Goal: Information Seeking & Learning: Learn about a topic

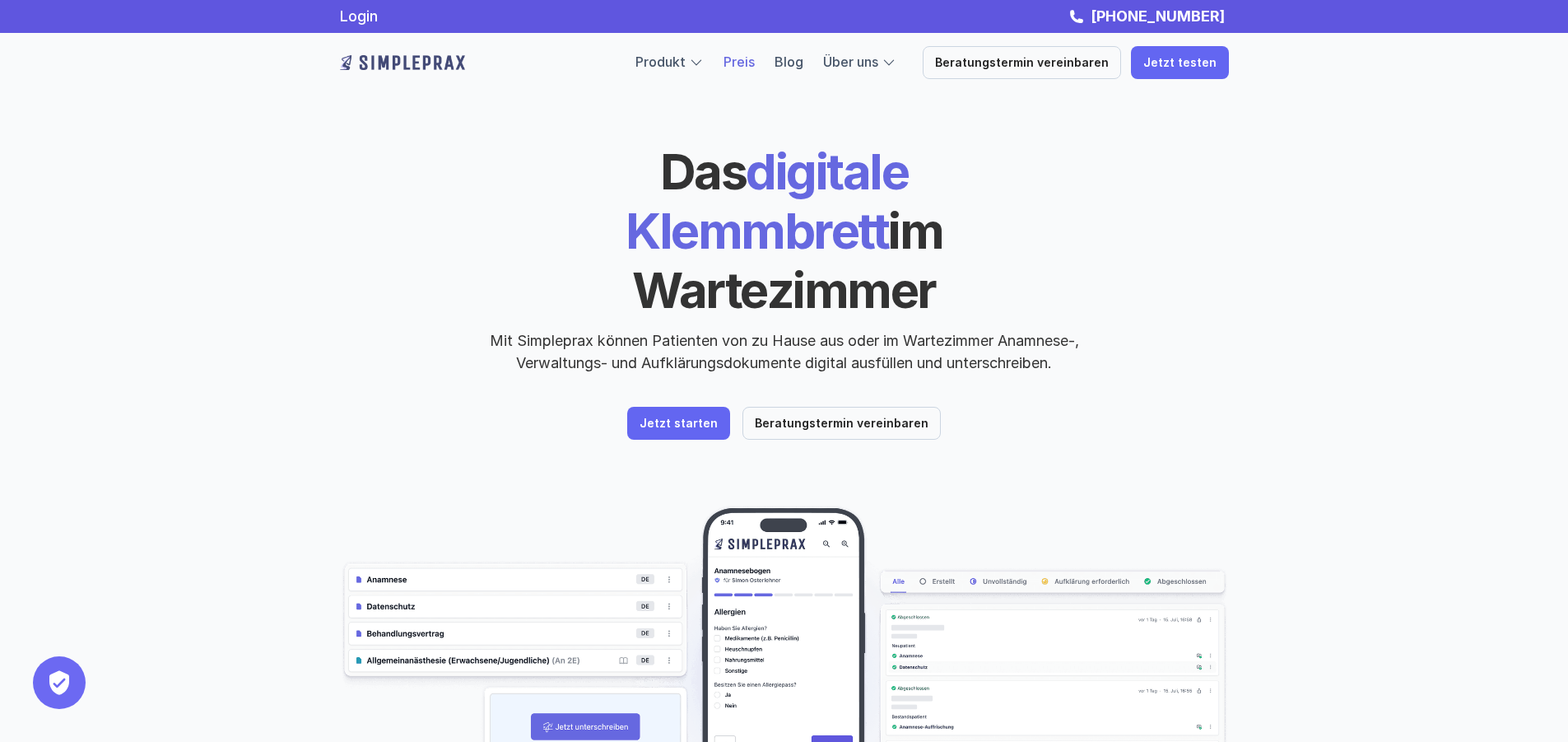
click at [755, 65] on link "Preis" at bounding box center [739, 62] width 31 height 16
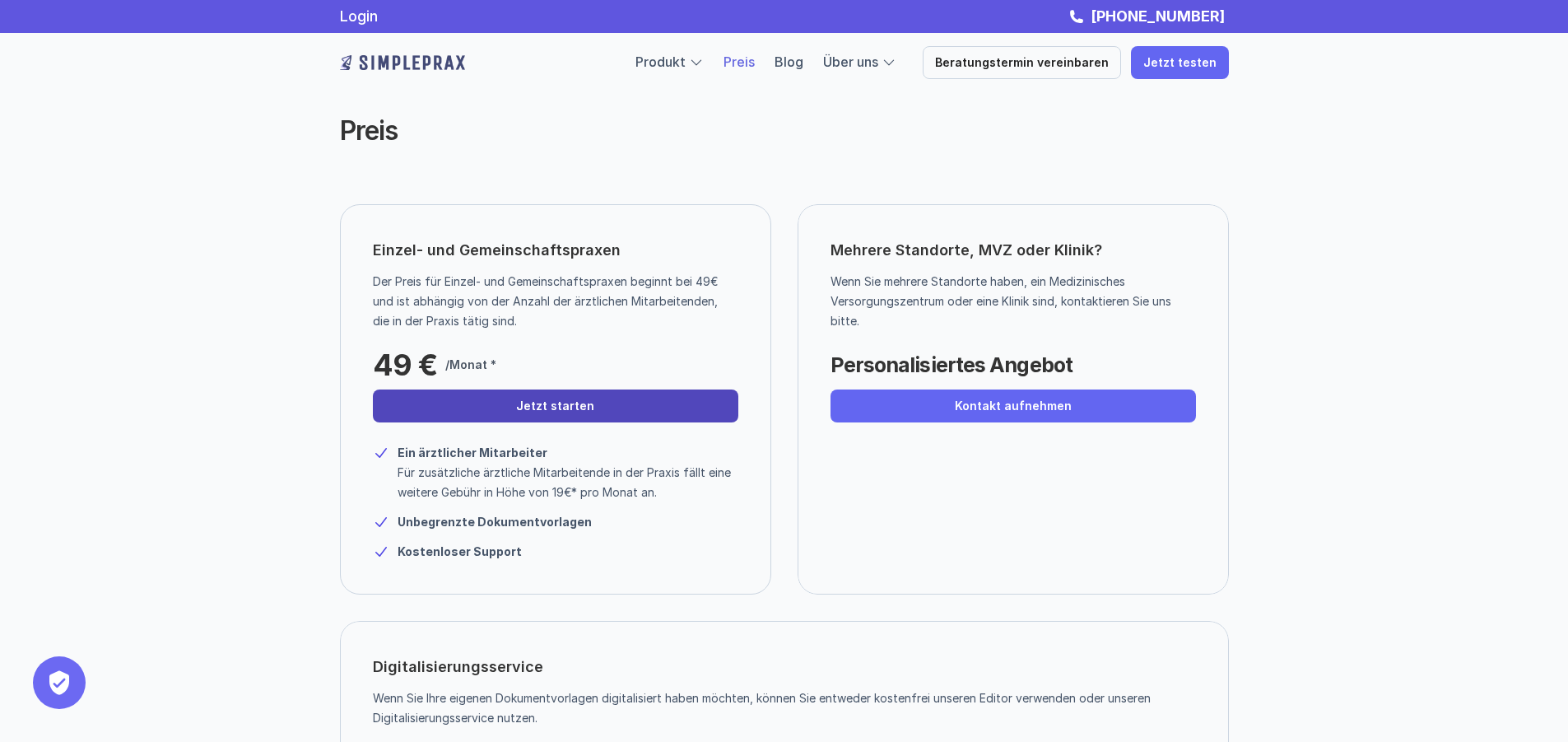
scroll to position [329, 0]
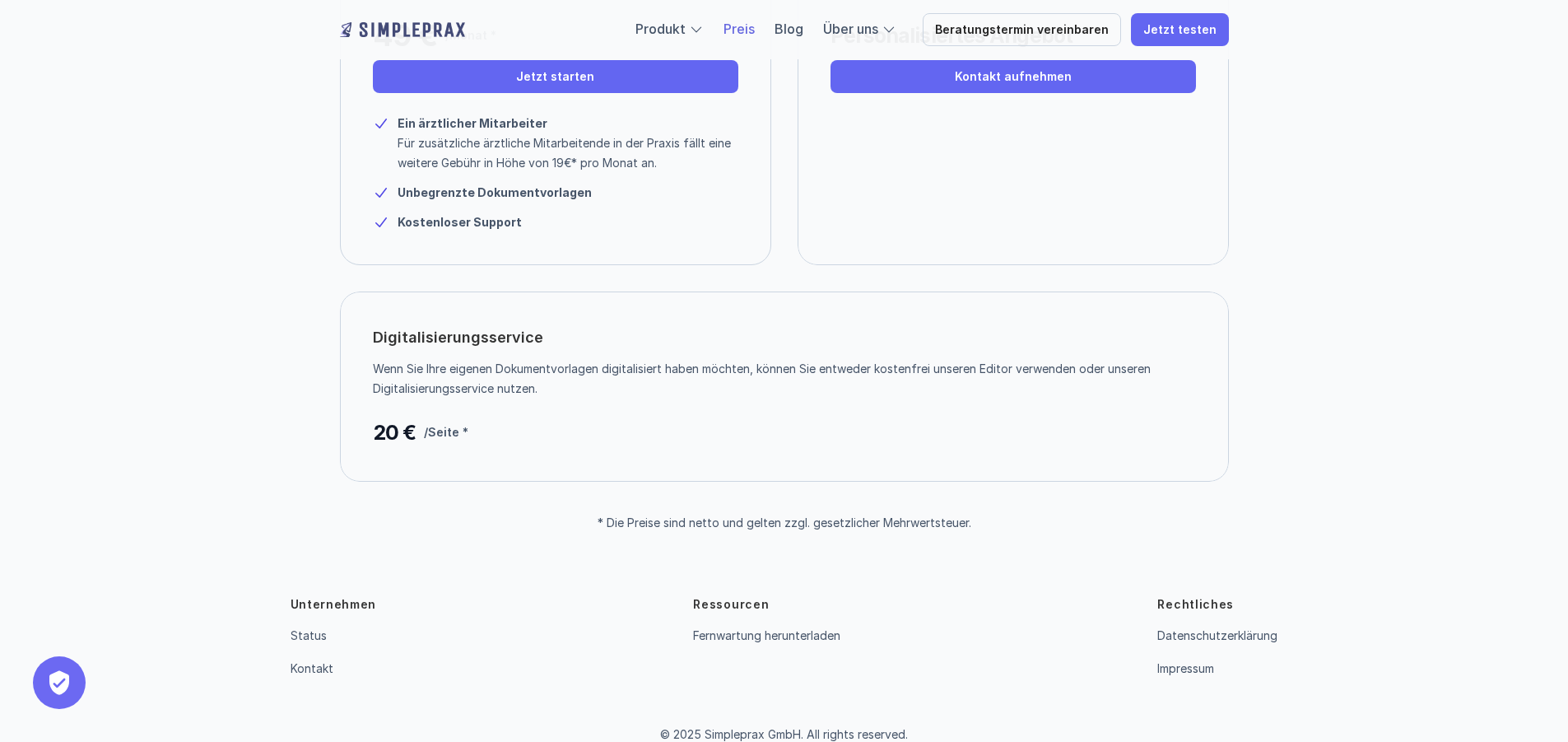
click at [450, 432] on p "/Seite *" at bounding box center [446, 433] width 44 height 20
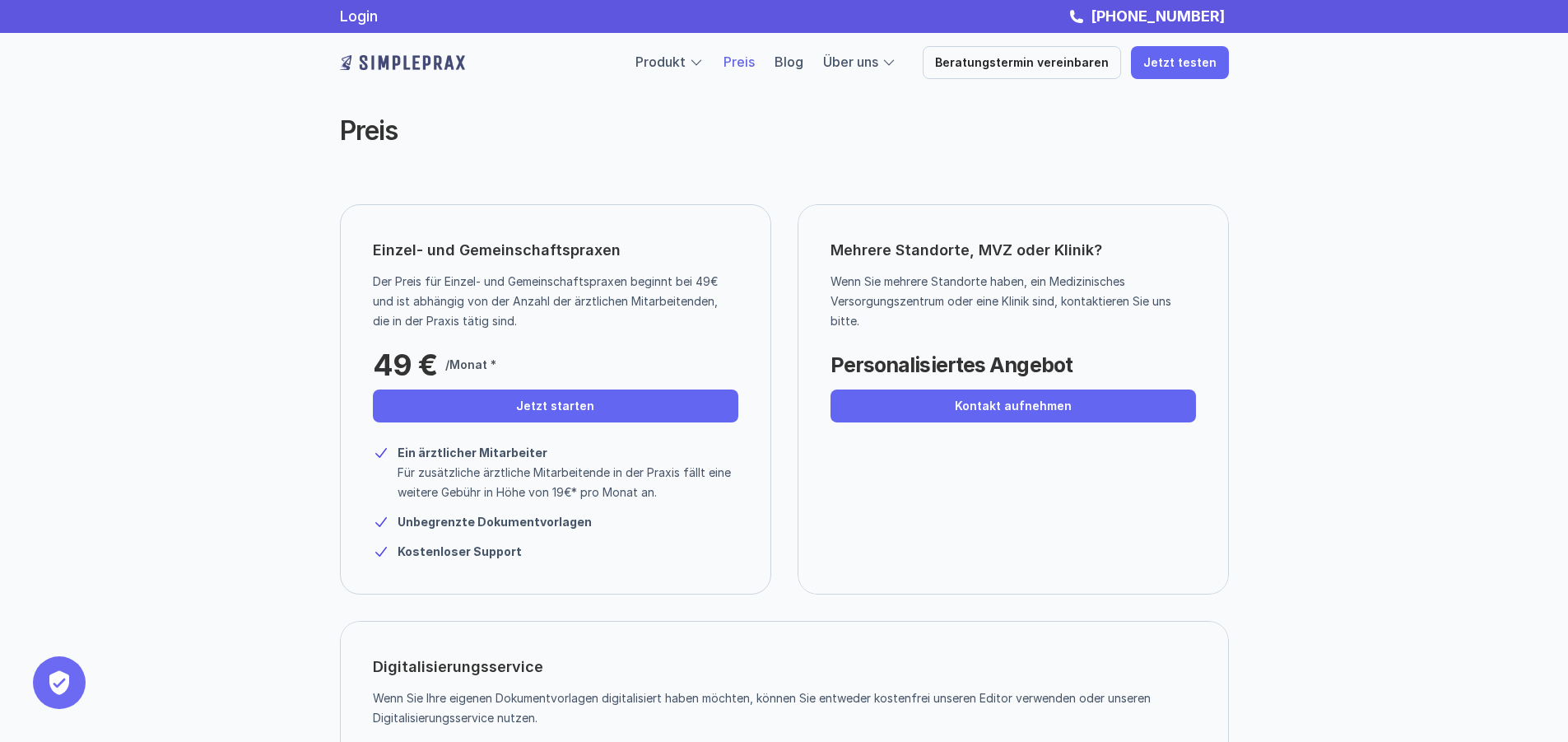
click at [532, 420] on link "Jetzt starten" at bounding box center [556, 406] width 366 height 33
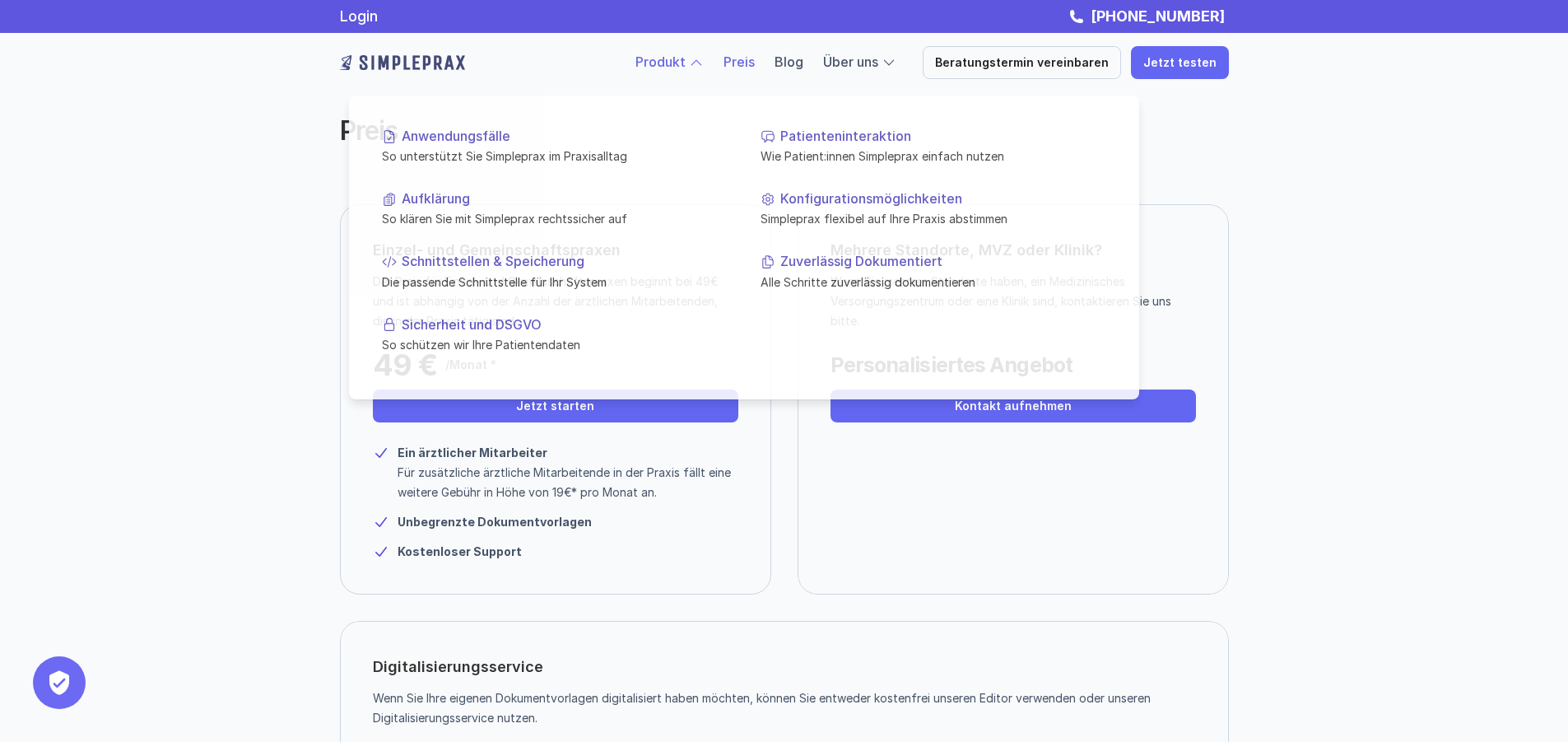
click at [686, 63] on link "Produkt" at bounding box center [661, 62] width 50 height 16
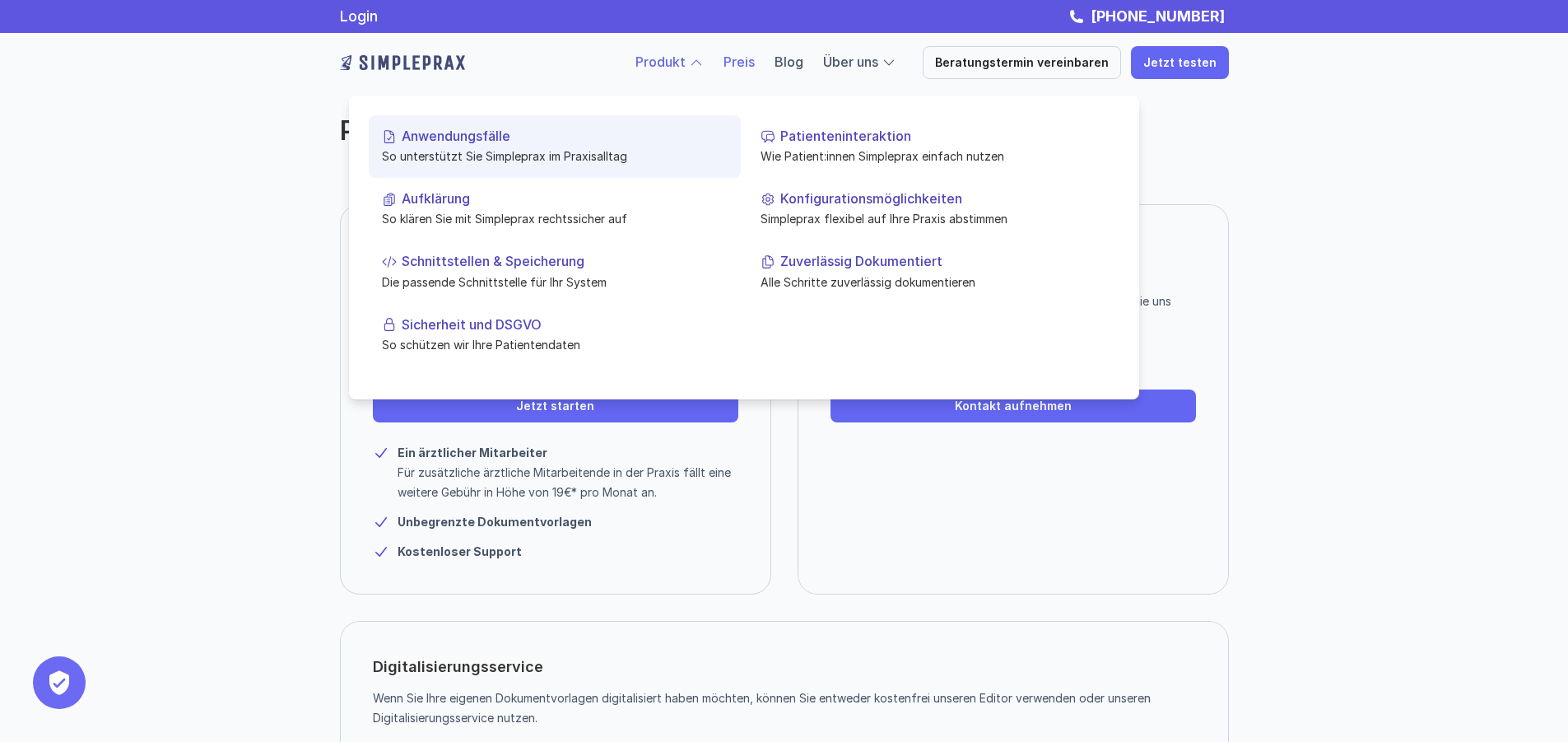
click at [457, 138] on p "Anwendungsfälle" at bounding box center [565, 136] width 326 height 16
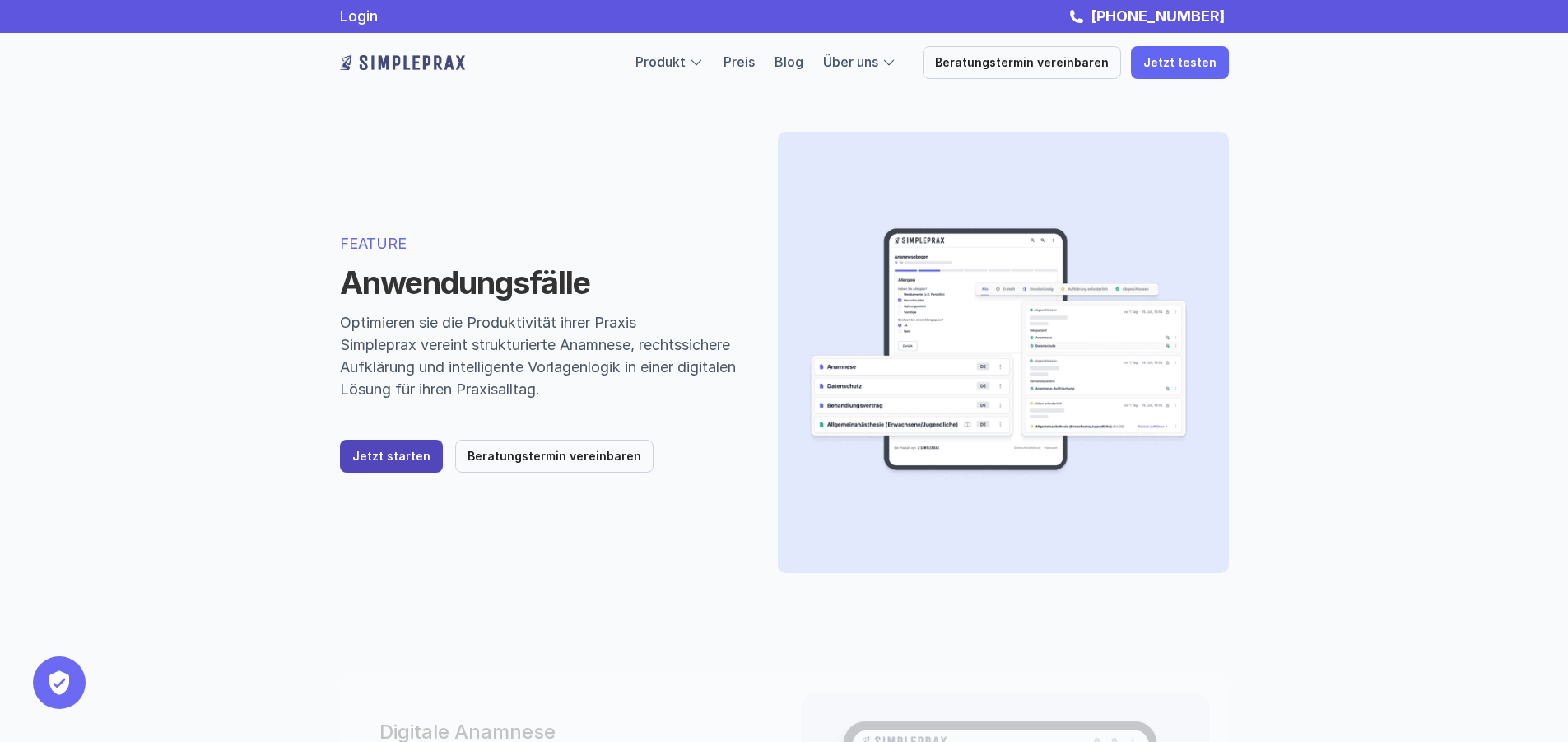
click at [416, 455] on p "Jetzt starten" at bounding box center [391, 457] width 78 height 14
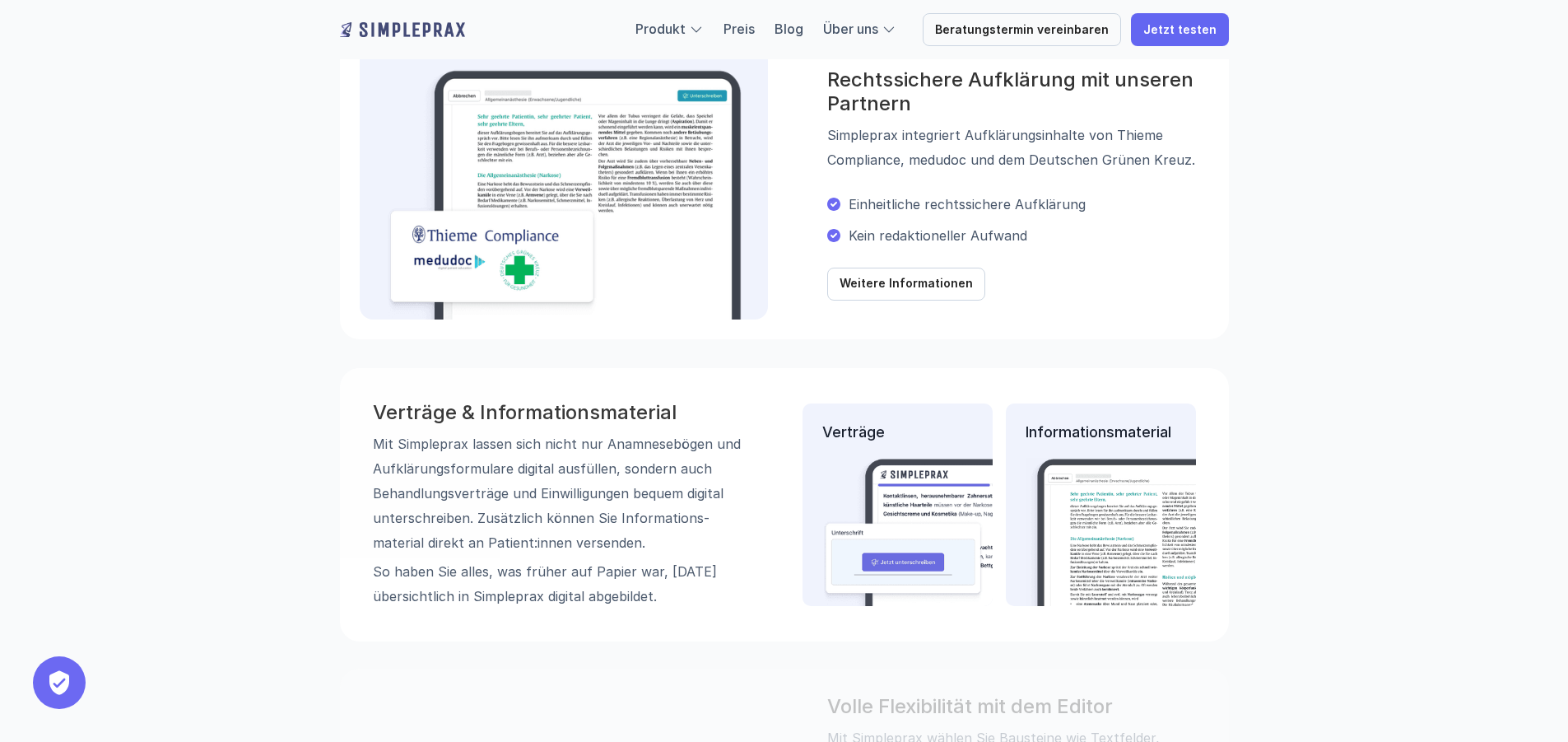
scroll to position [1400, 0]
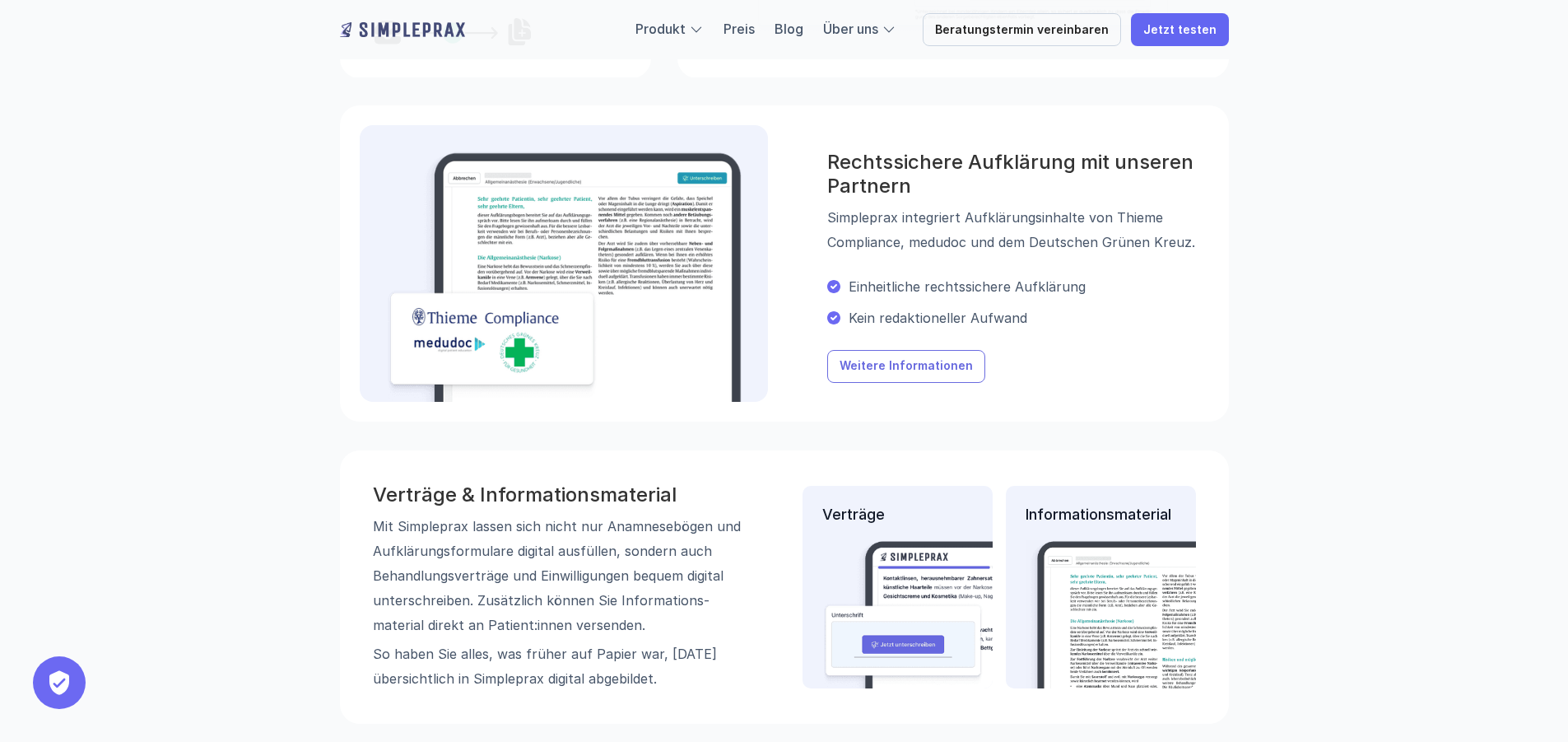
click at [917, 360] on p "Weitere Informationen" at bounding box center [904, 367] width 133 height 14
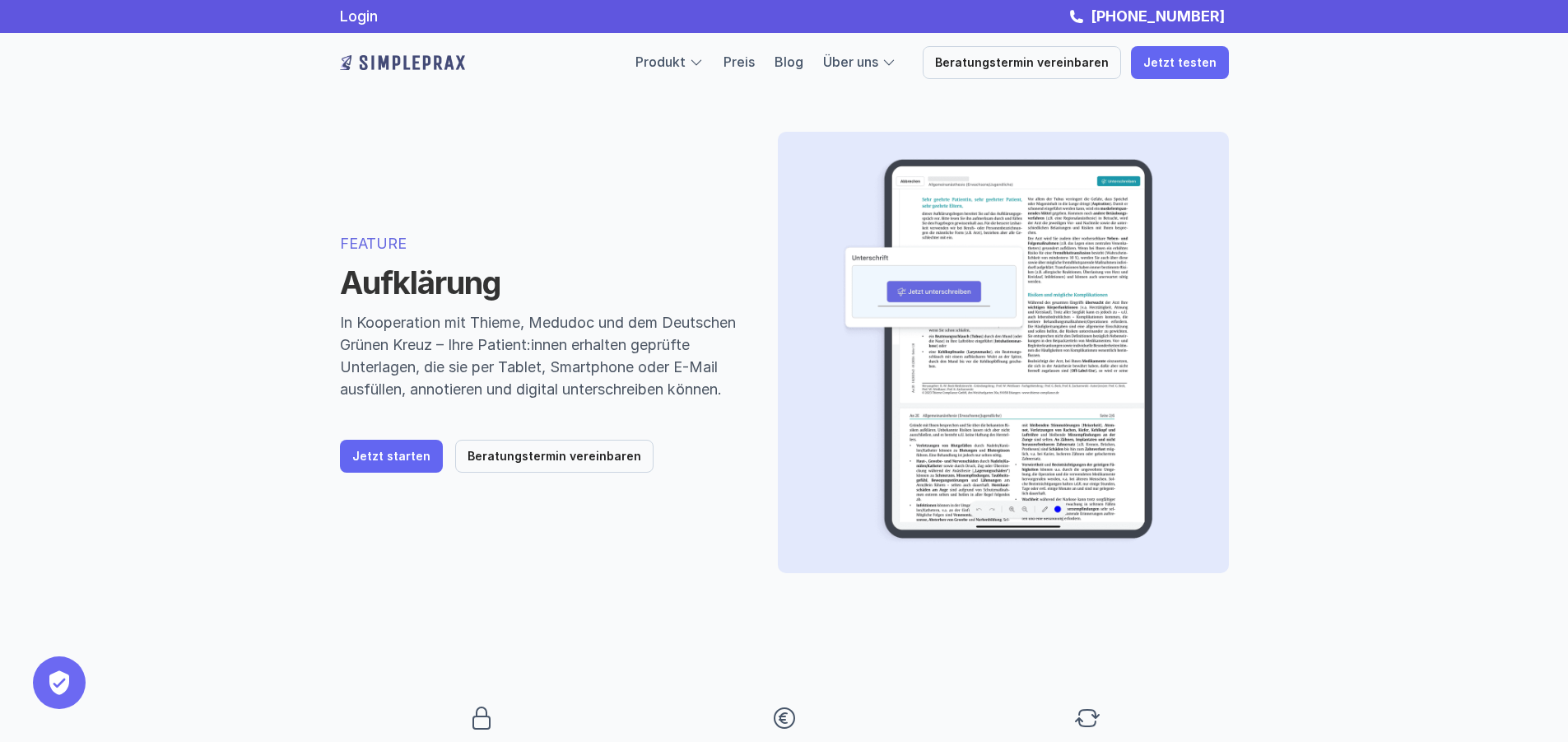
drag, startPoint x: 308, startPoint y: 523, endPoint x: 264, endPoint y: 245, distance: 281.5
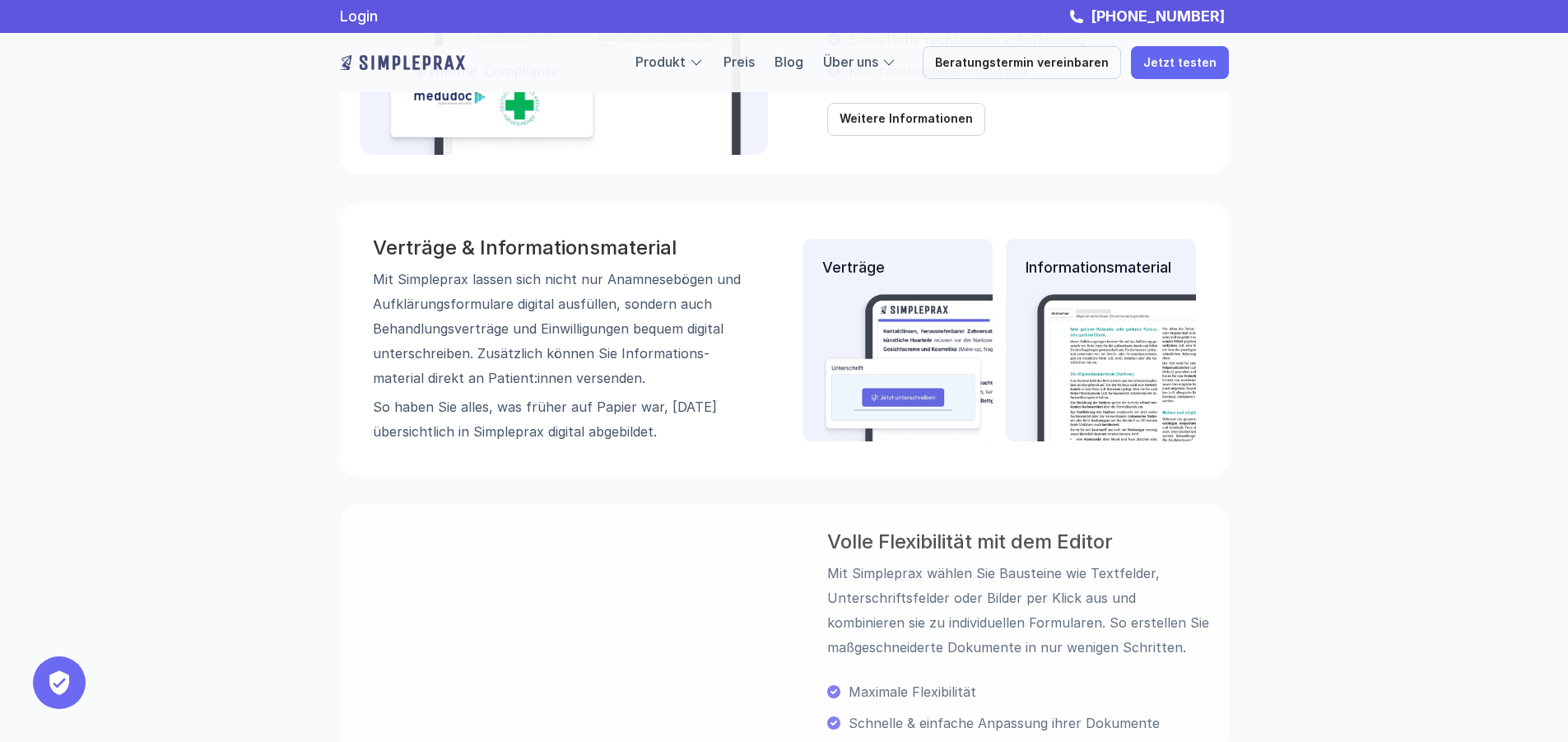
scroll to position [2141, 0]
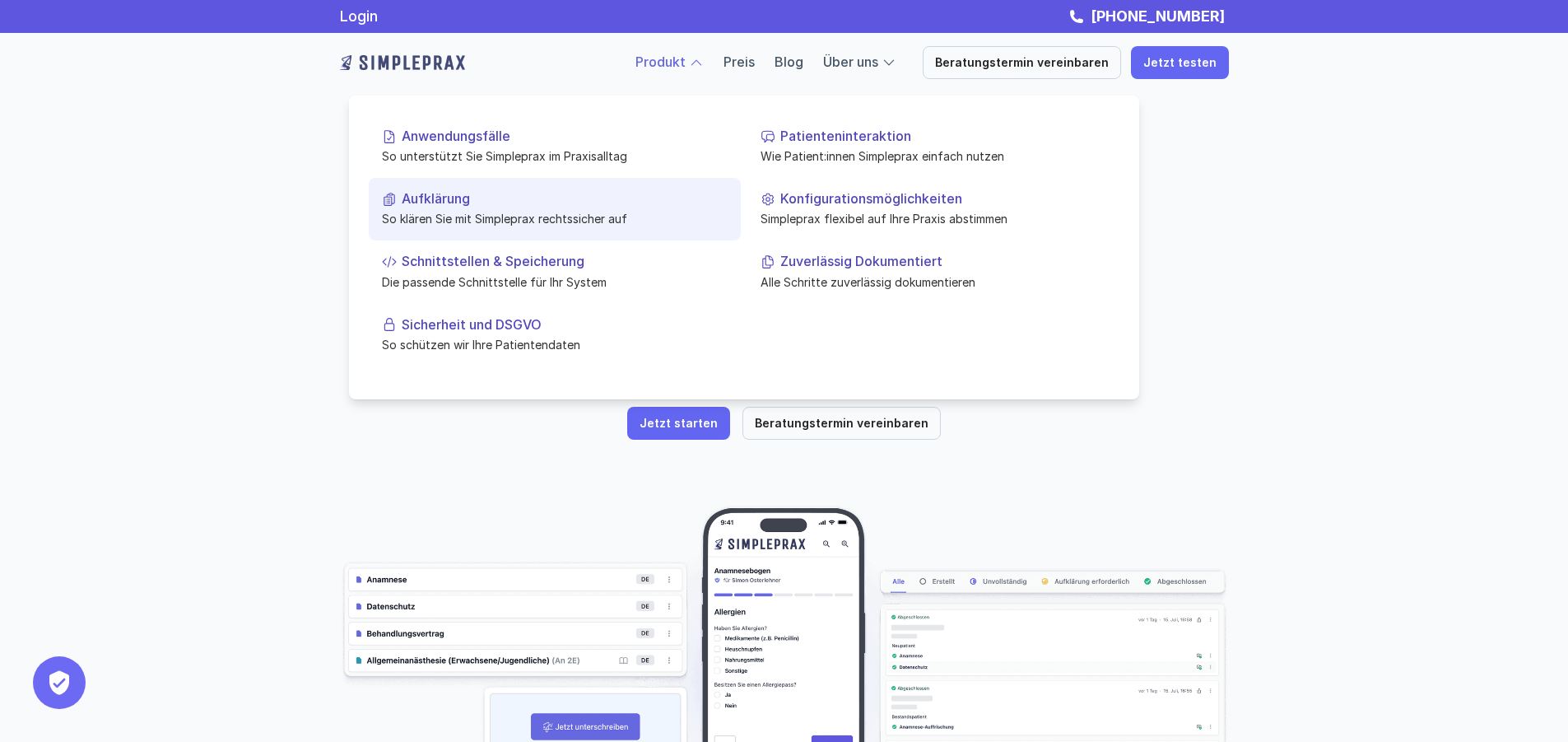
click at [479, 222] on p "So klären Sie mit Simpleprax rechtssicher auf" at bounding box center [555, 218] width 346 height 17
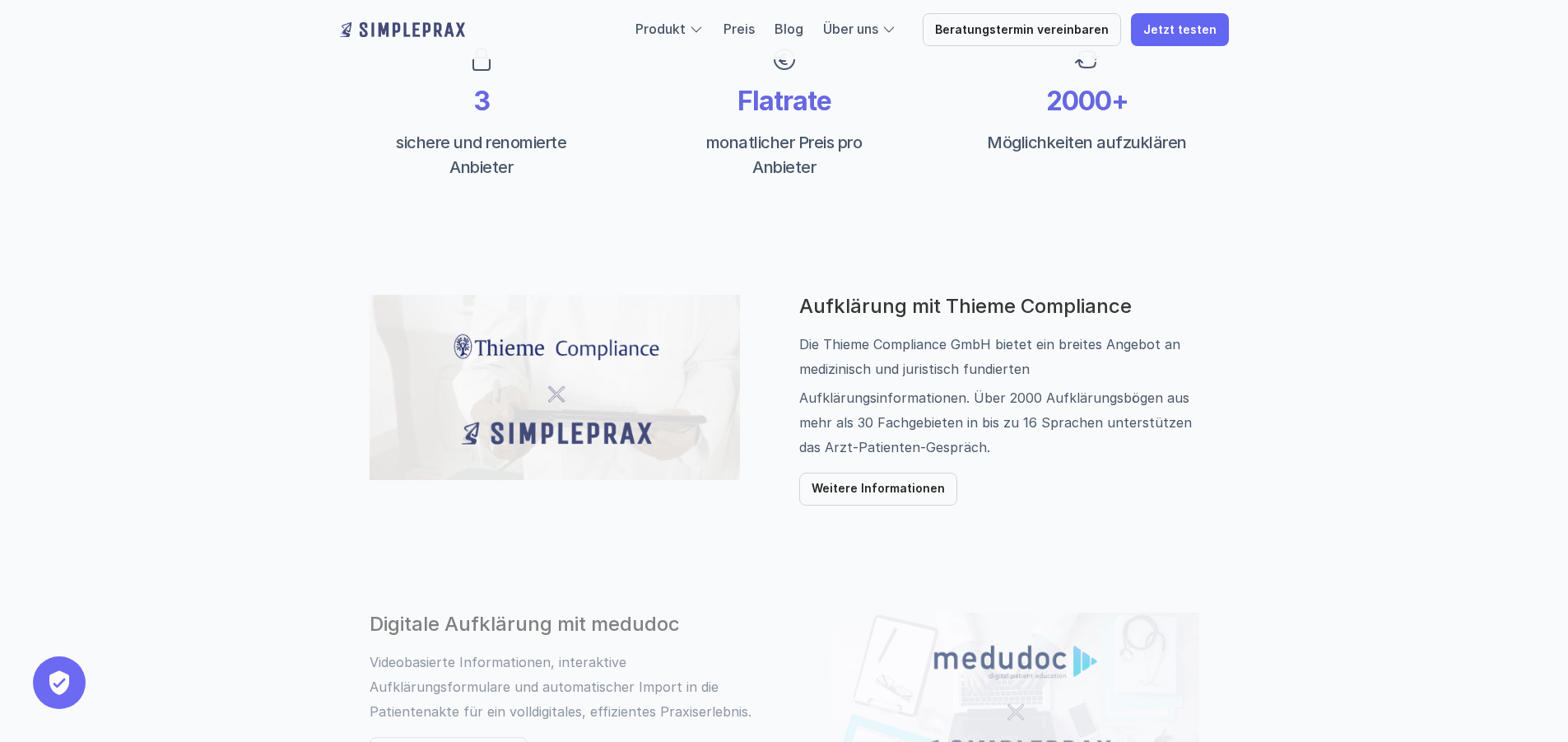
scroll to position [741, 0]
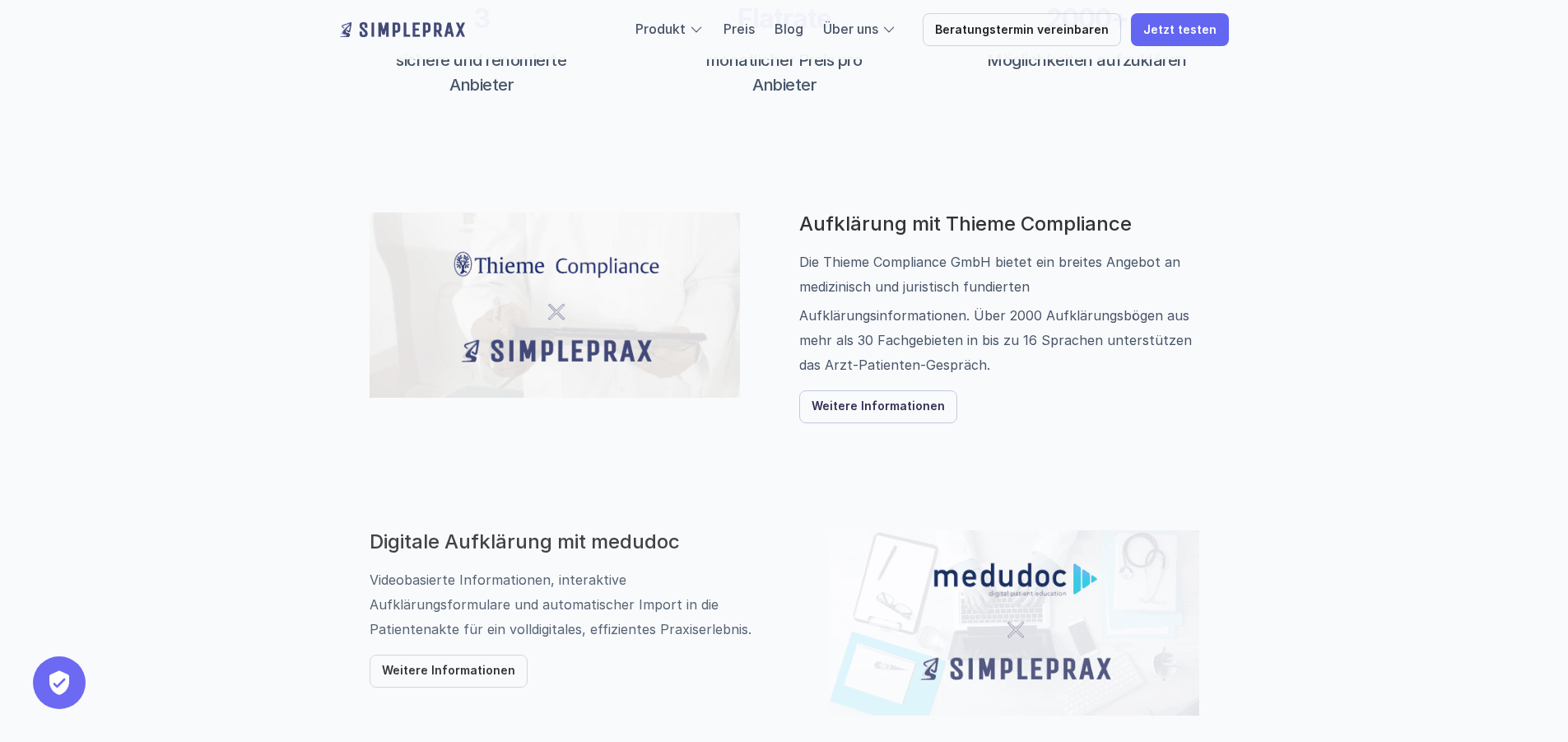
click at [901, 406] on p "Weitere Informationen" at bounding box center [877, 407] width 133 height 14
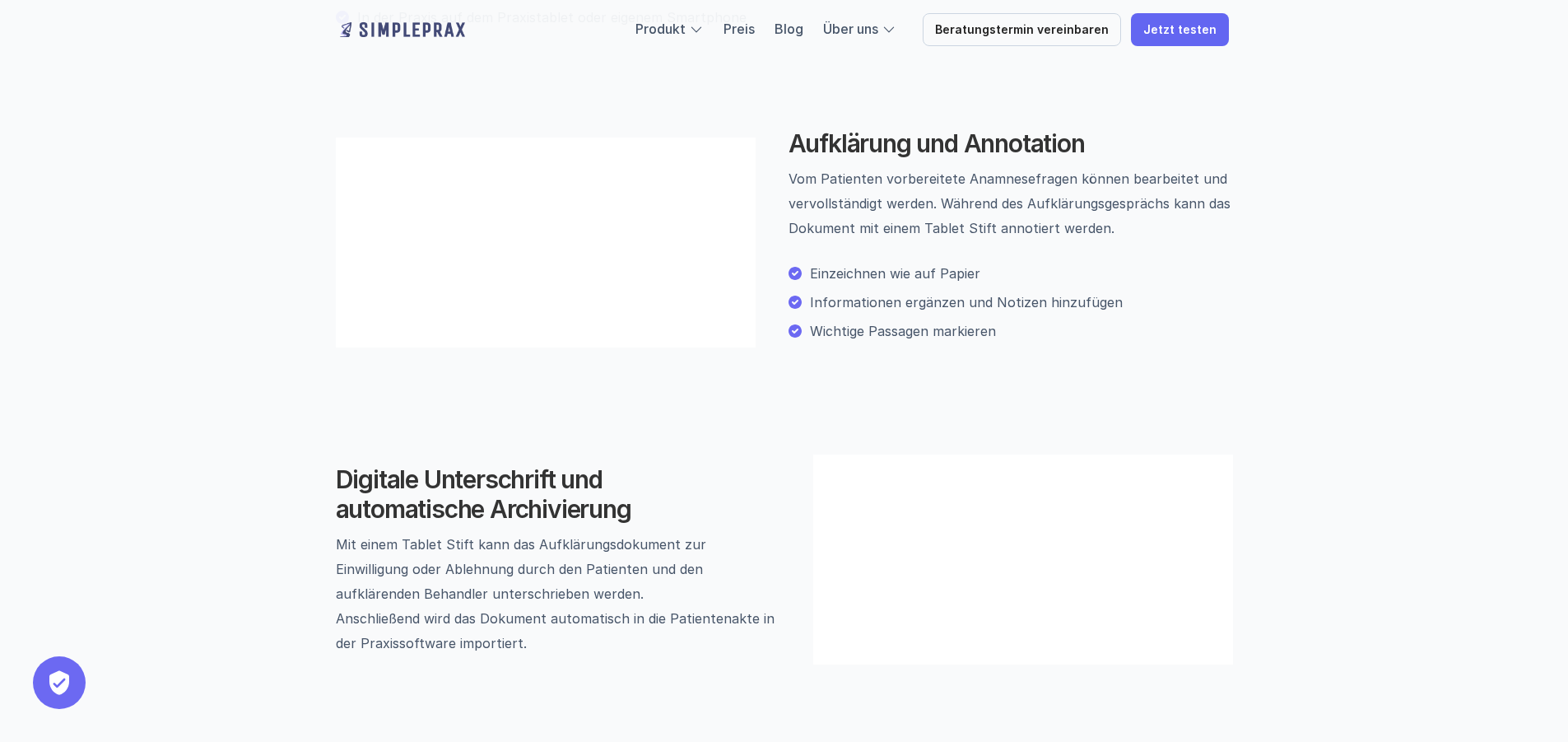
scroll to position [1235, 0]
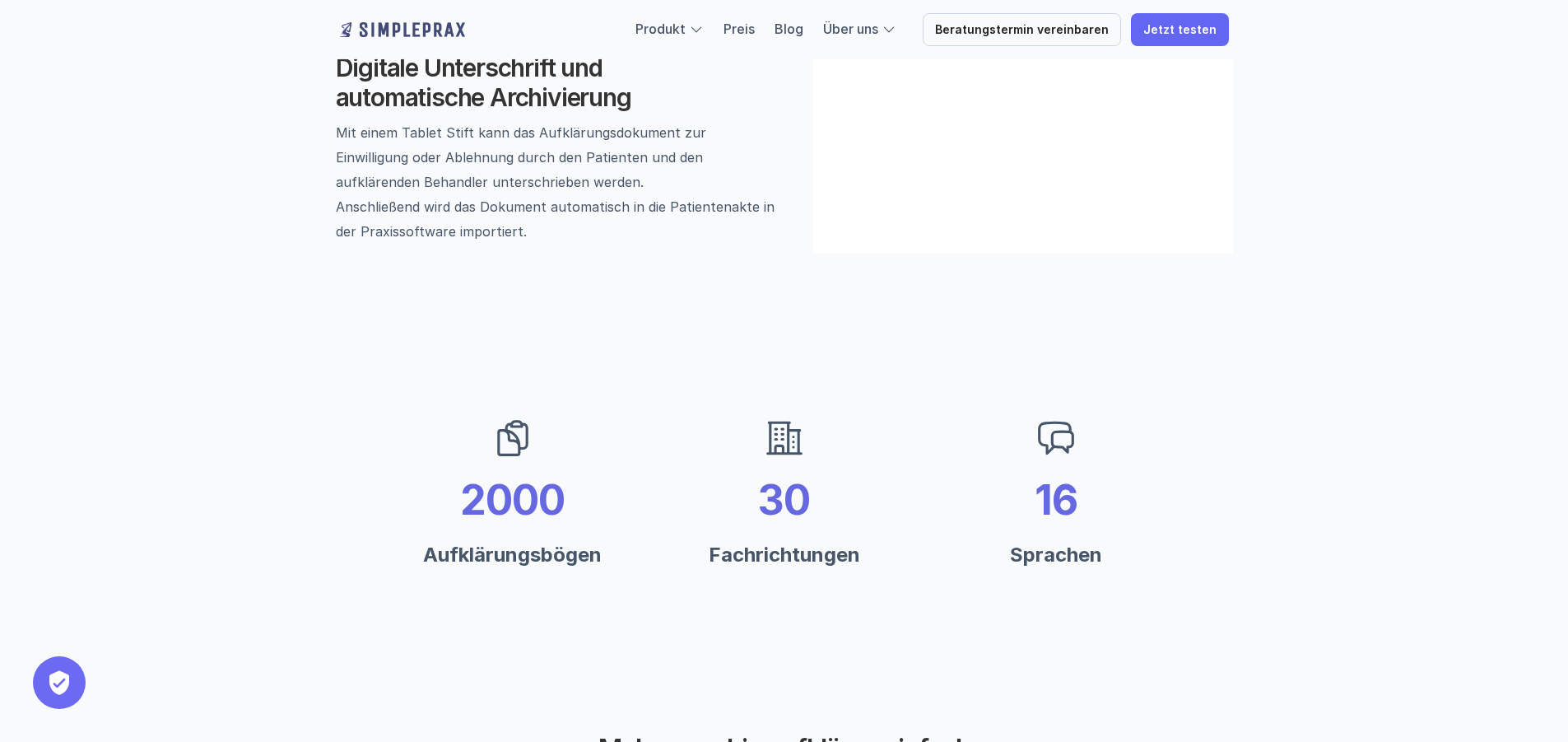
click at [999, 302] on div "Digitale Unterschrift und automatische Archivierung Mit einem Tablet Stift kann…" at bounding box center [784, 147] width 987 height 309
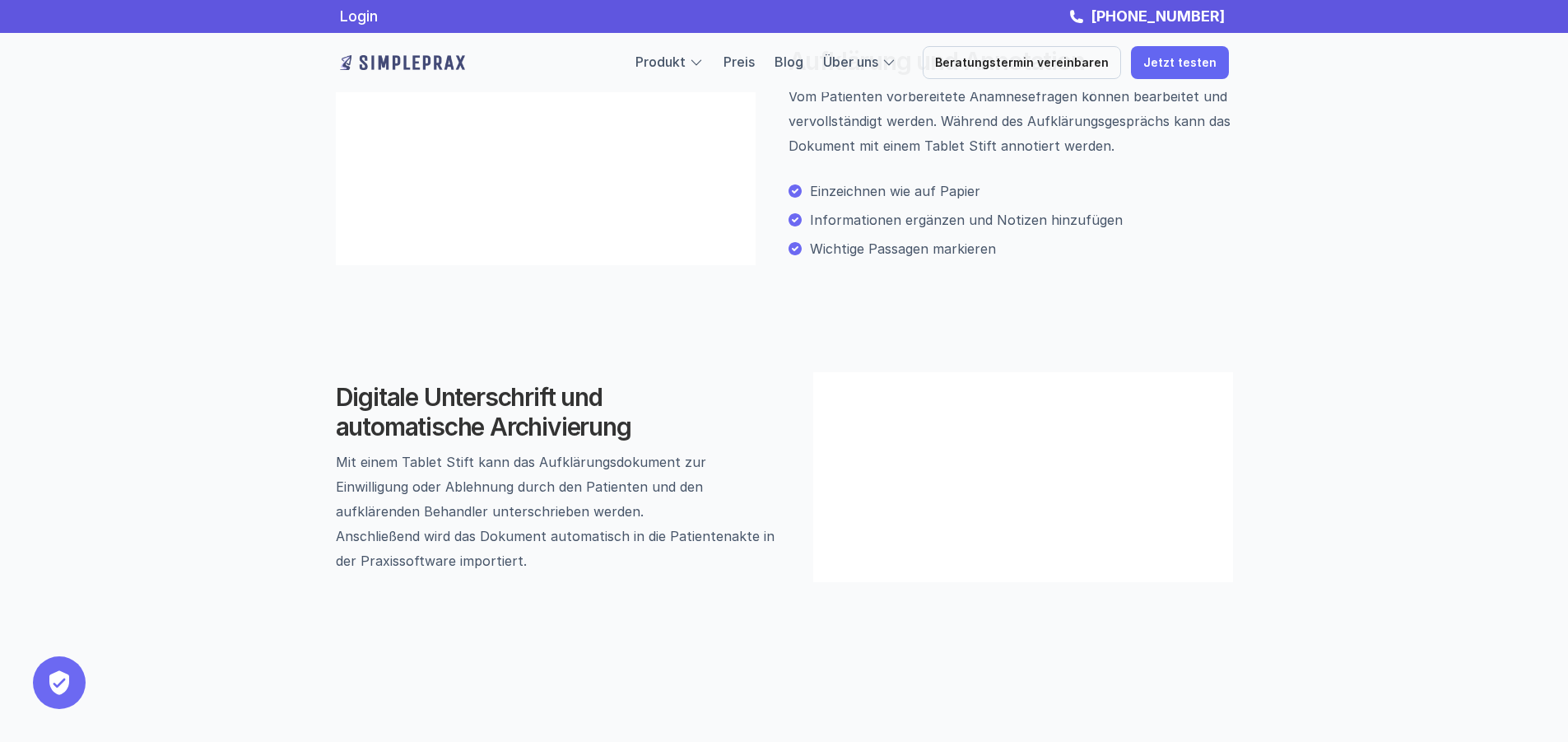
scroll to position [824, 0]
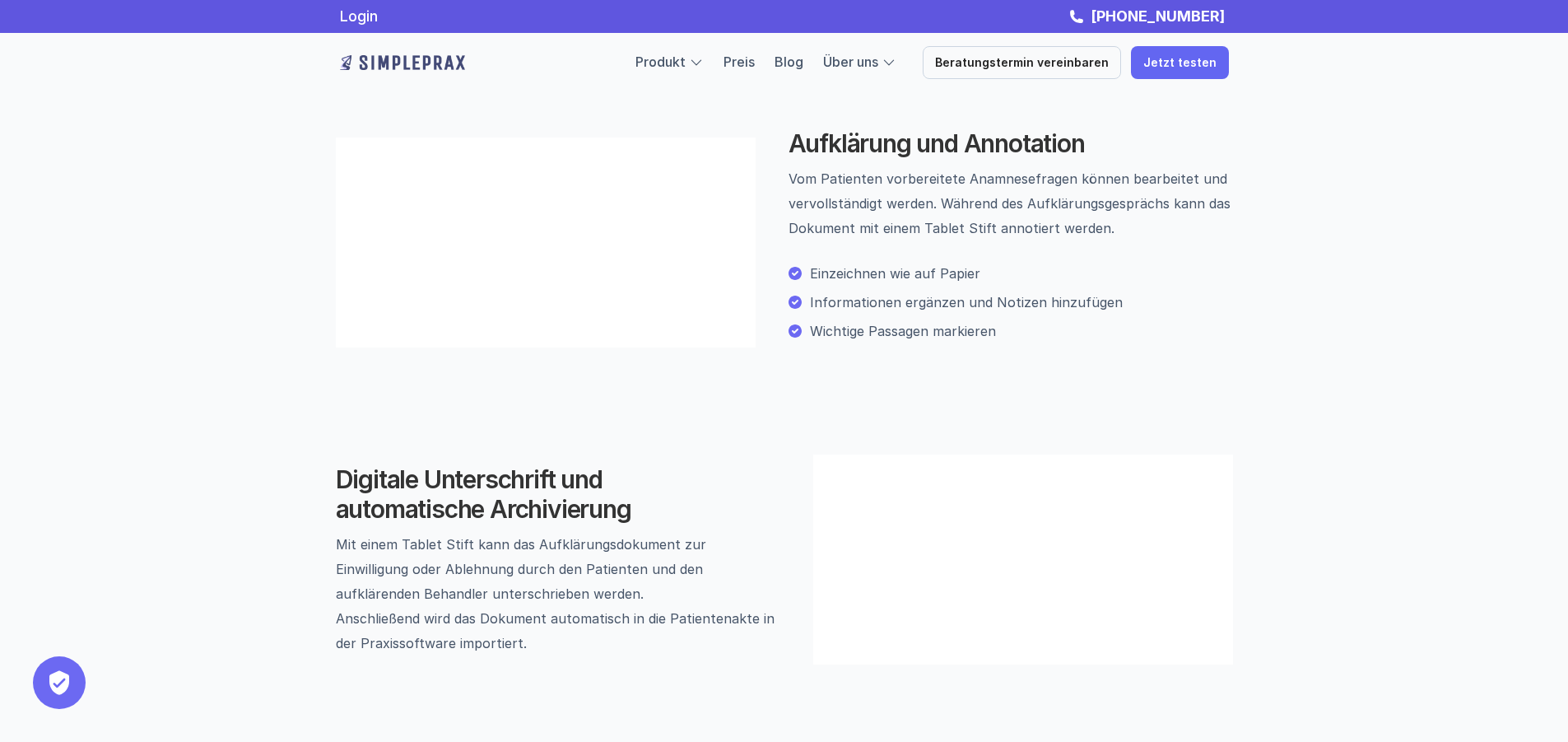
click at [750, 348] on video at bounding box center [546, 243] width 420 height 210
click at [741, 348] on video at bounding box center [546, 243] width 420 height 210
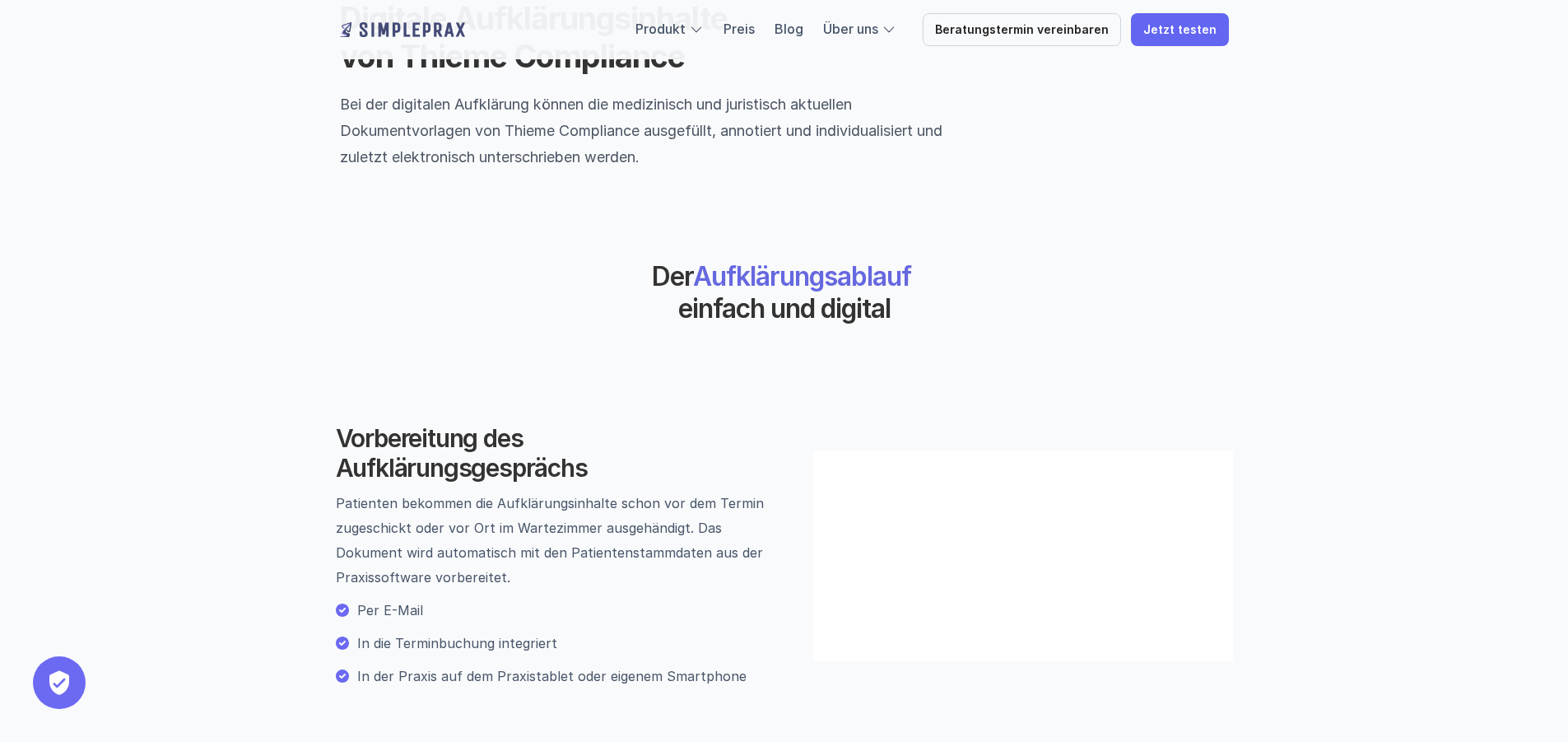
scroll to position [0, 0]
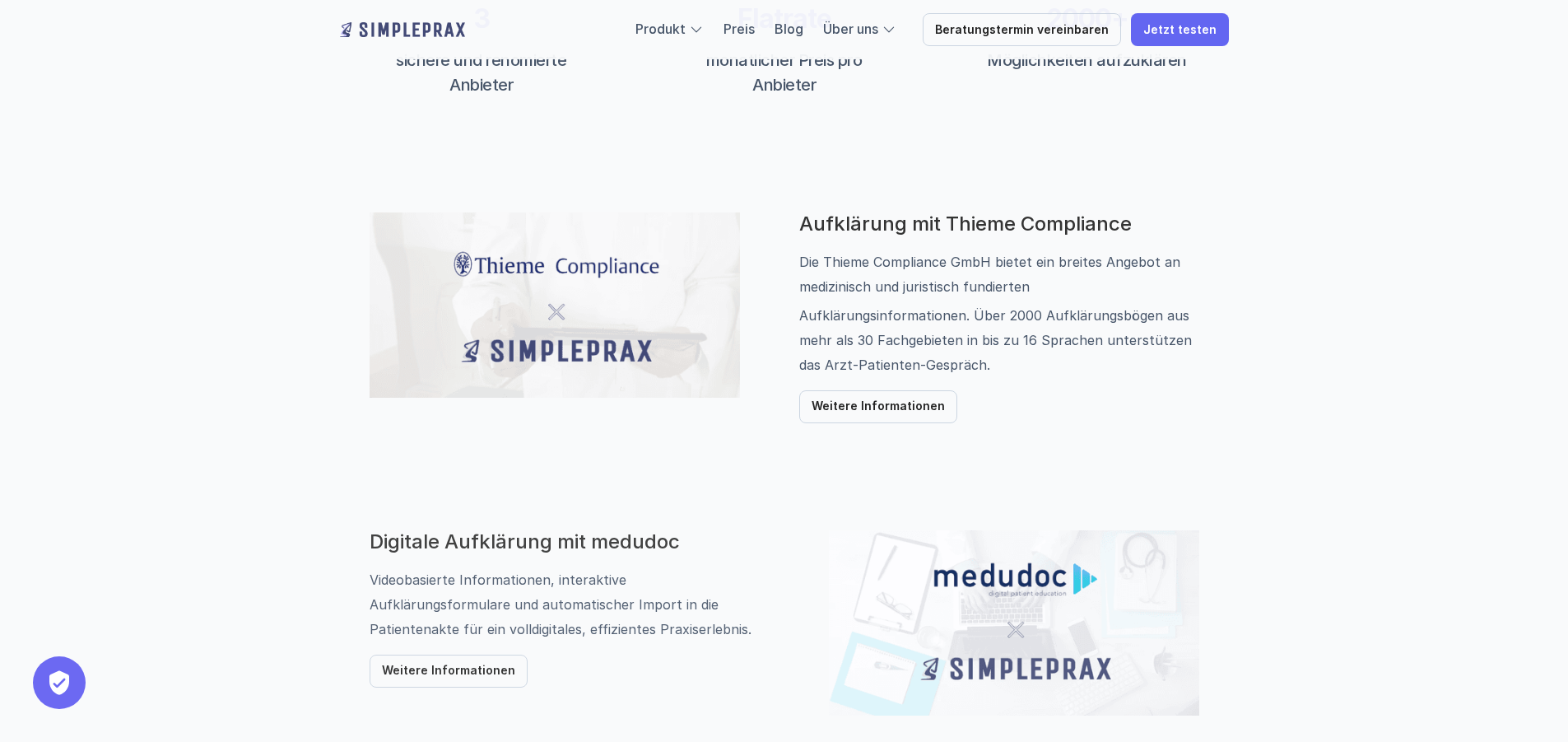
scroll to position [988, 0]
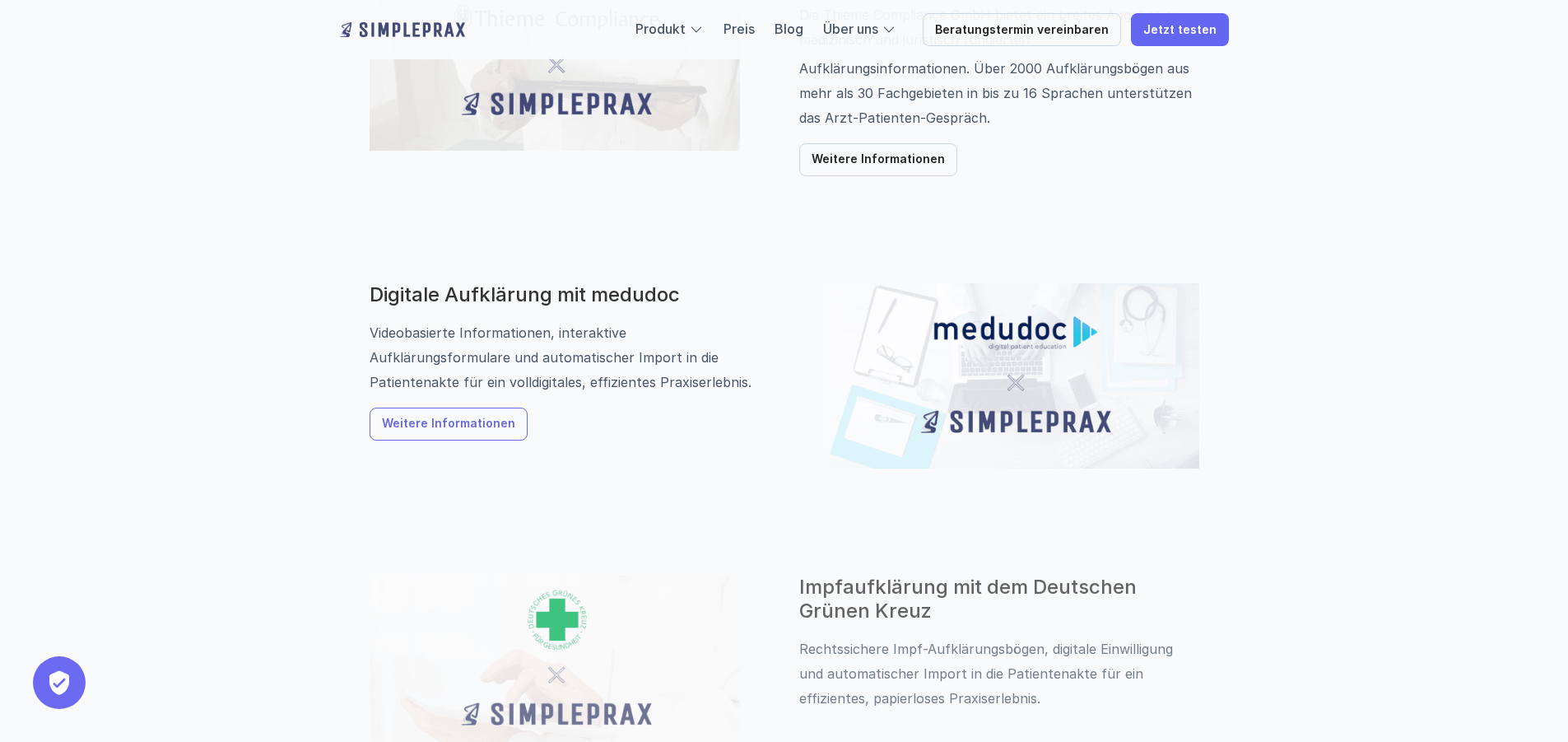
click at [476, 420] on p "Weitere Informationen" at bounding box center [448, 425] width 133 height 14
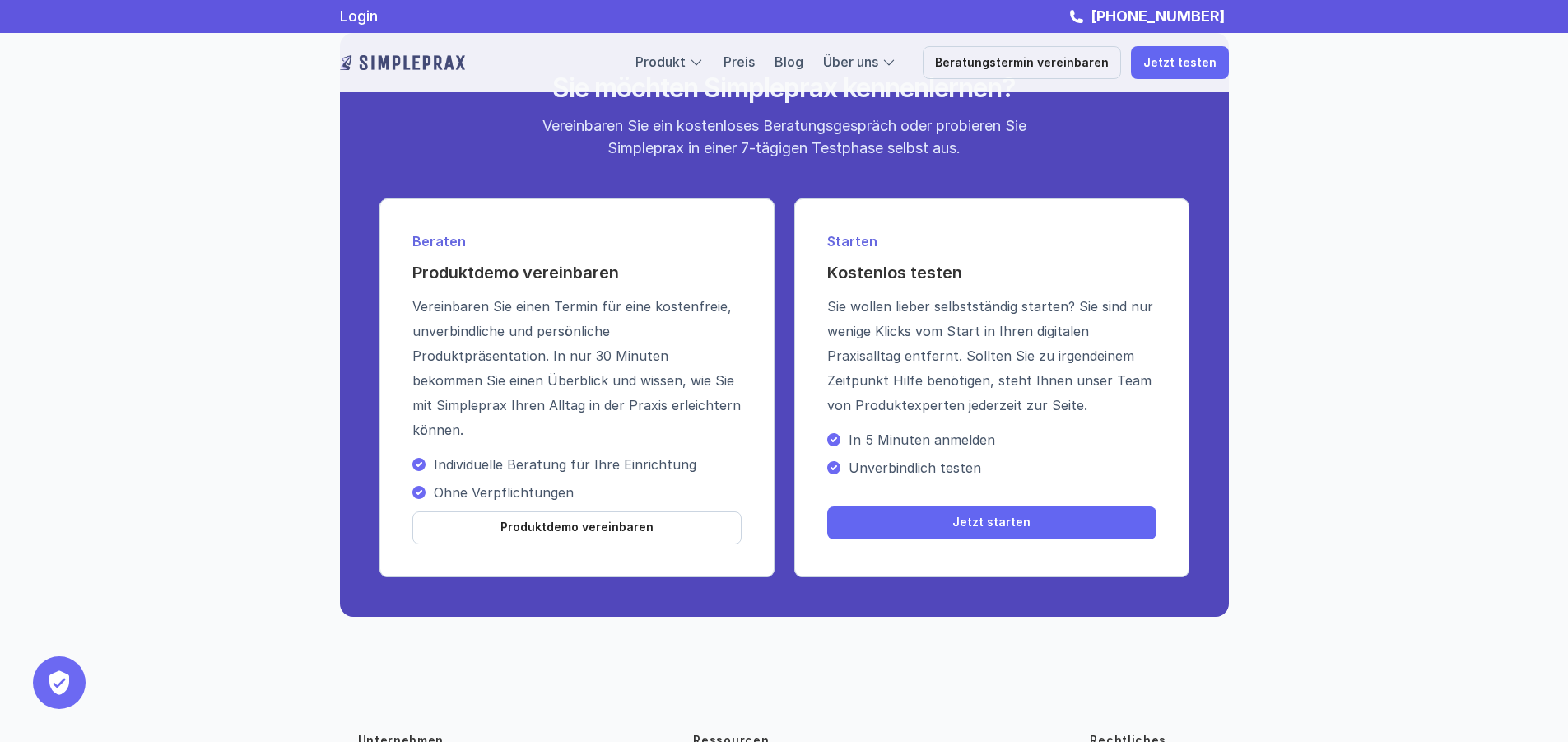
scroll to position [2449, 0]
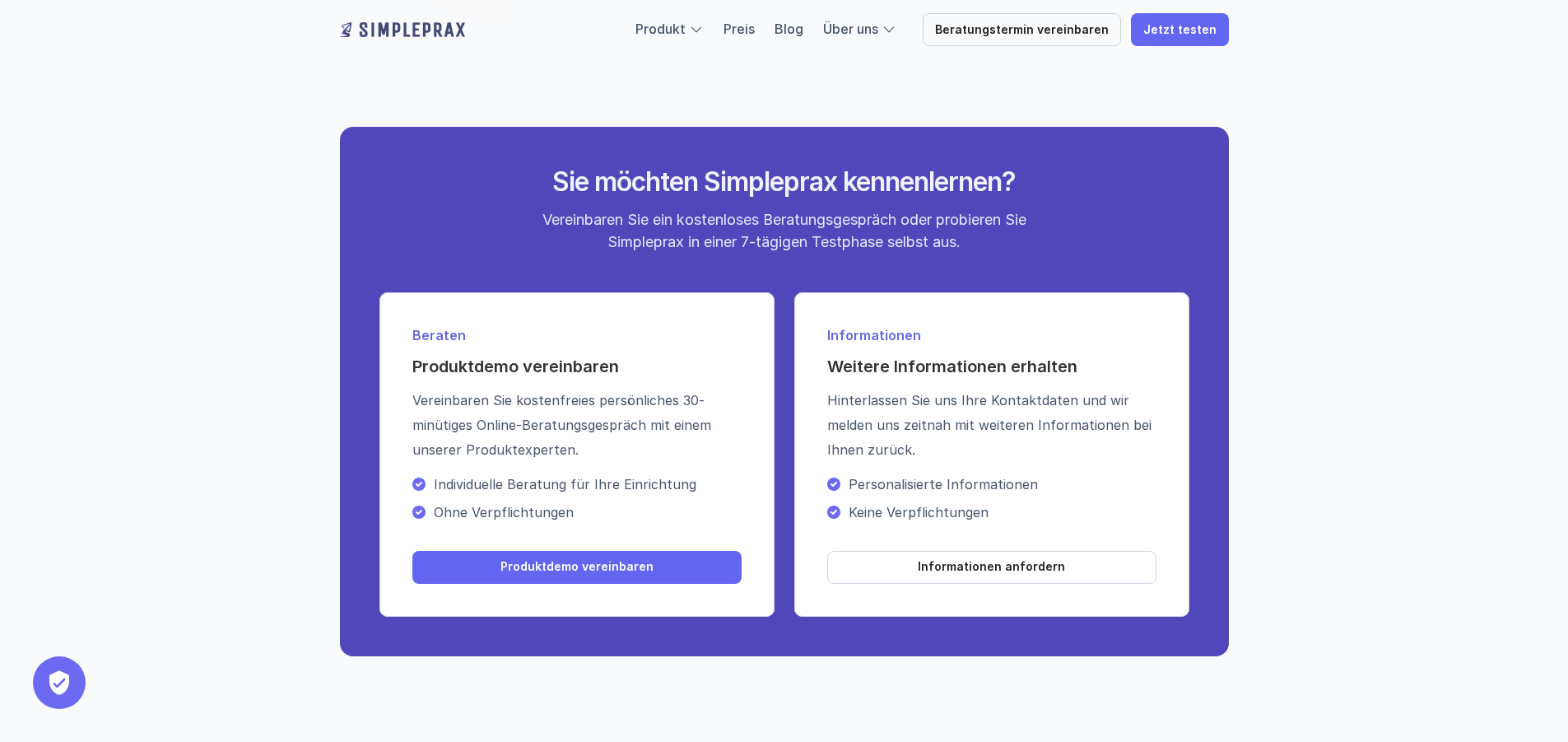
scroll to position [1929, 0]
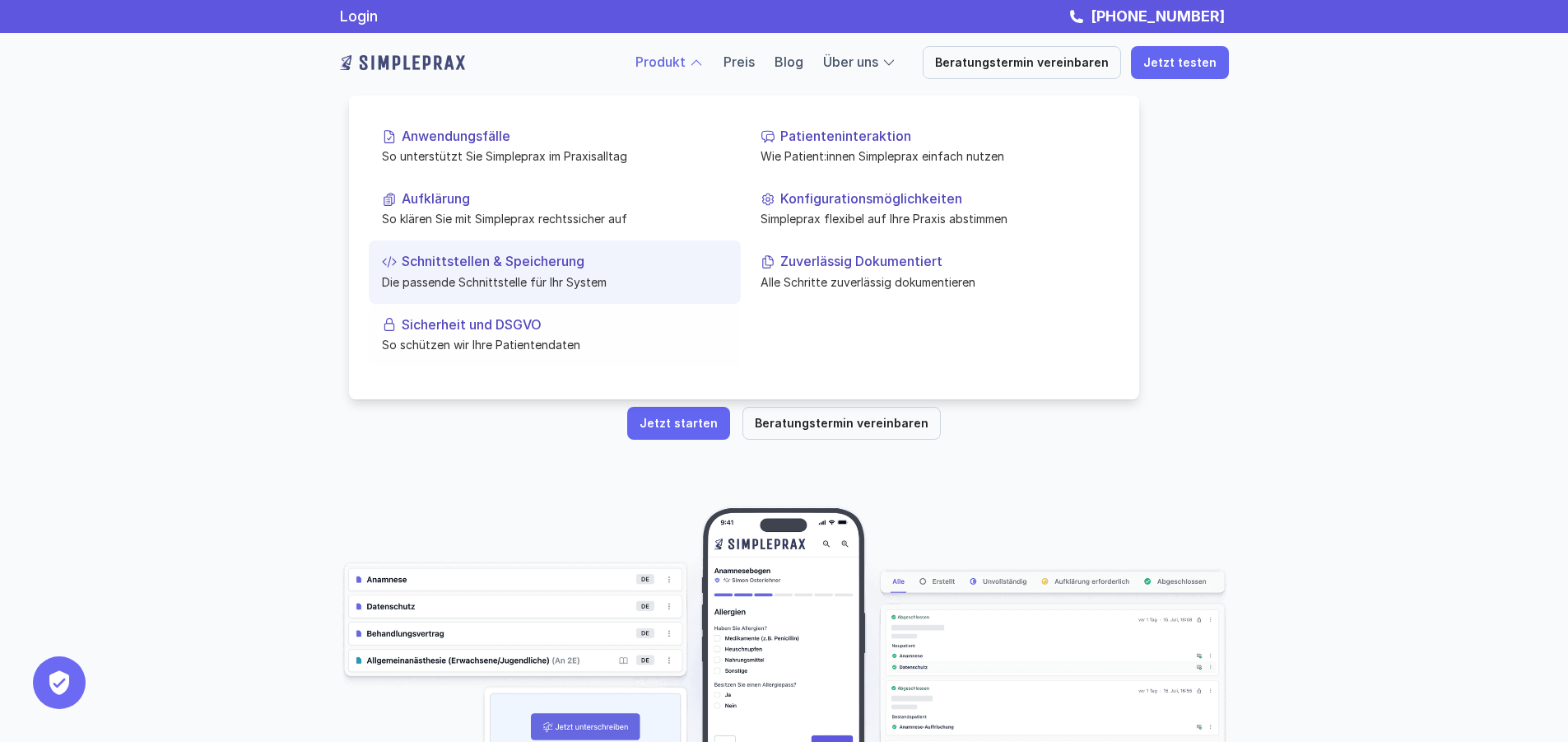
click at [523, 273] on p "Die passende Schnittstelle für Ihr System" at bounding box center [555, 281] width 346 height 17
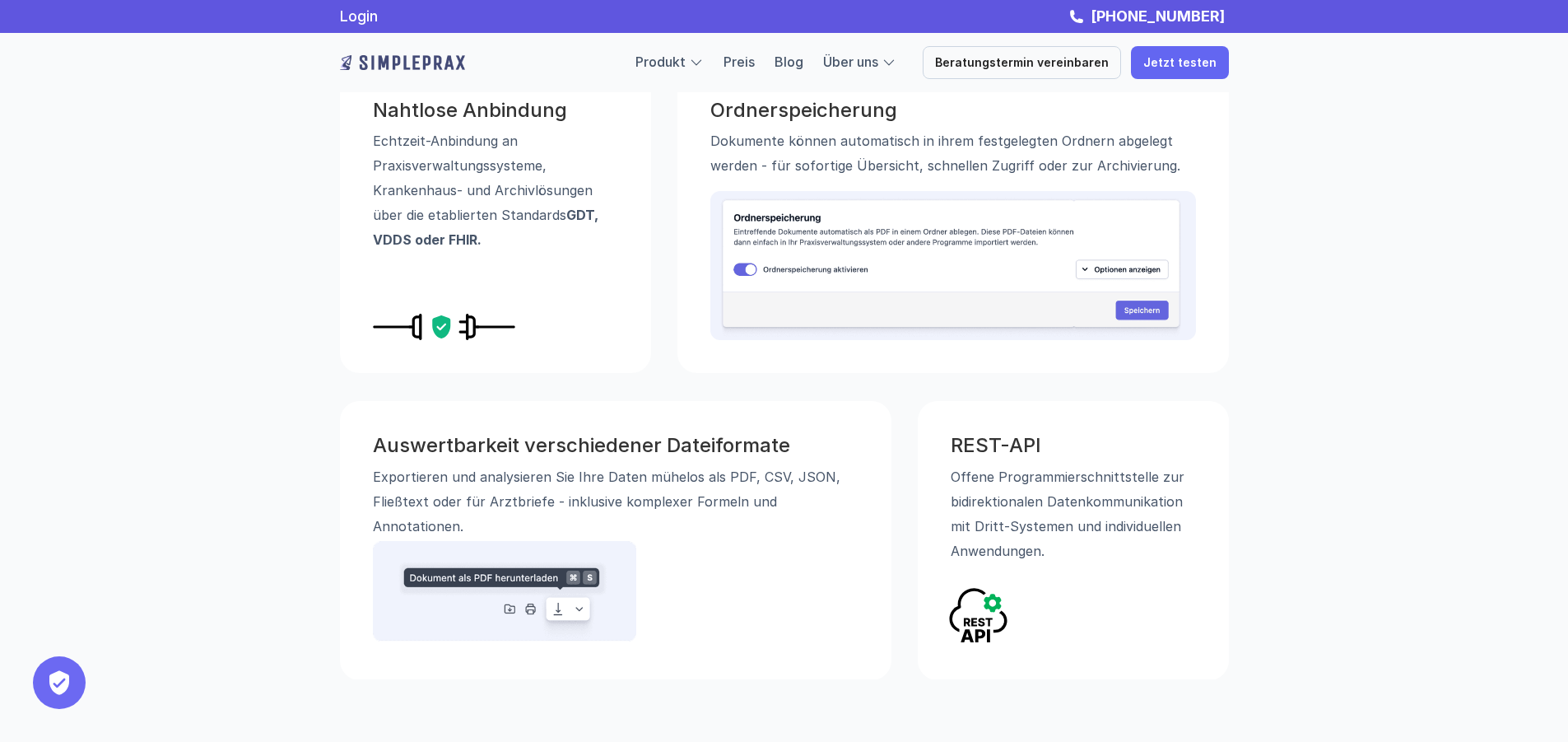
scroll to position [329, 0]
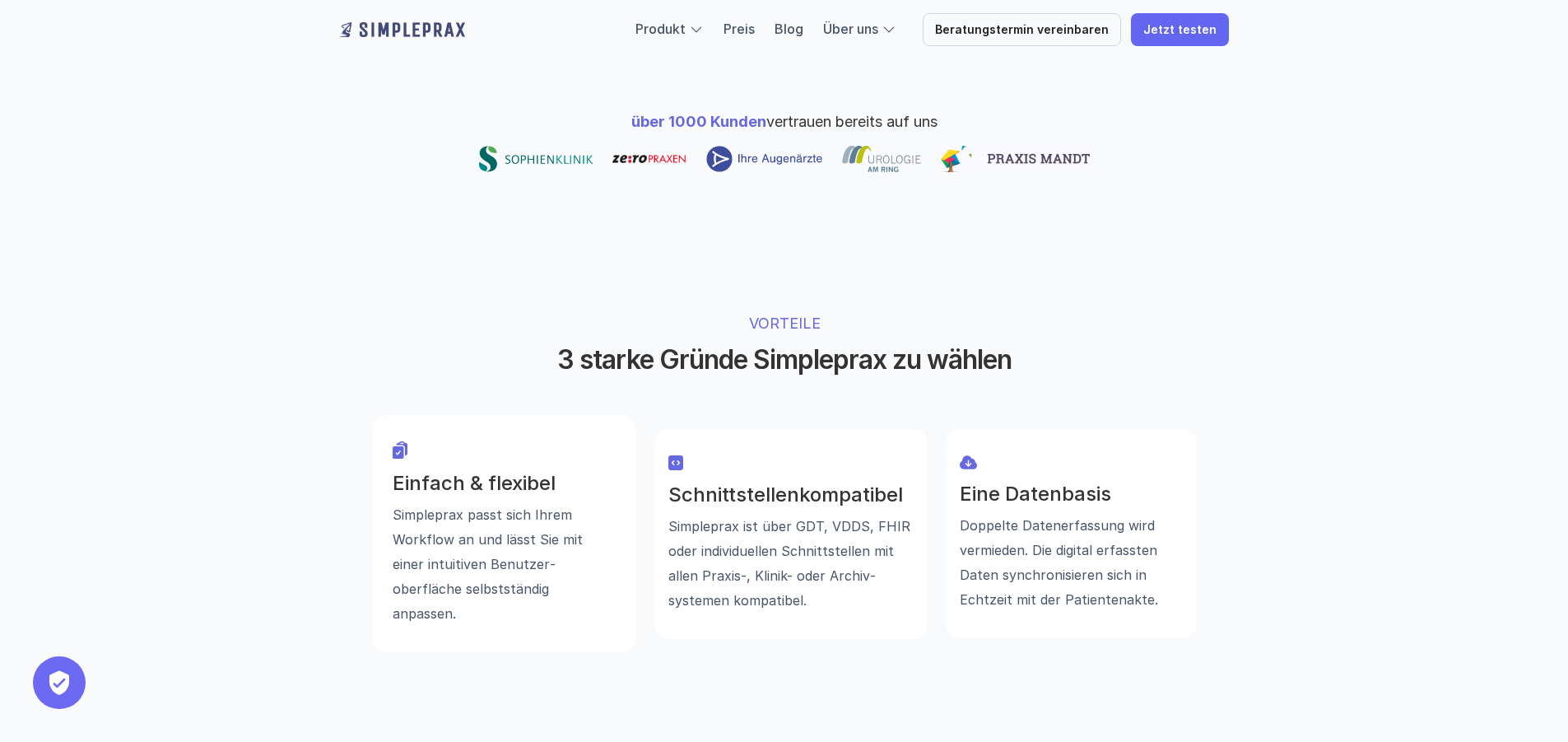
scroll to position [1482, 0]
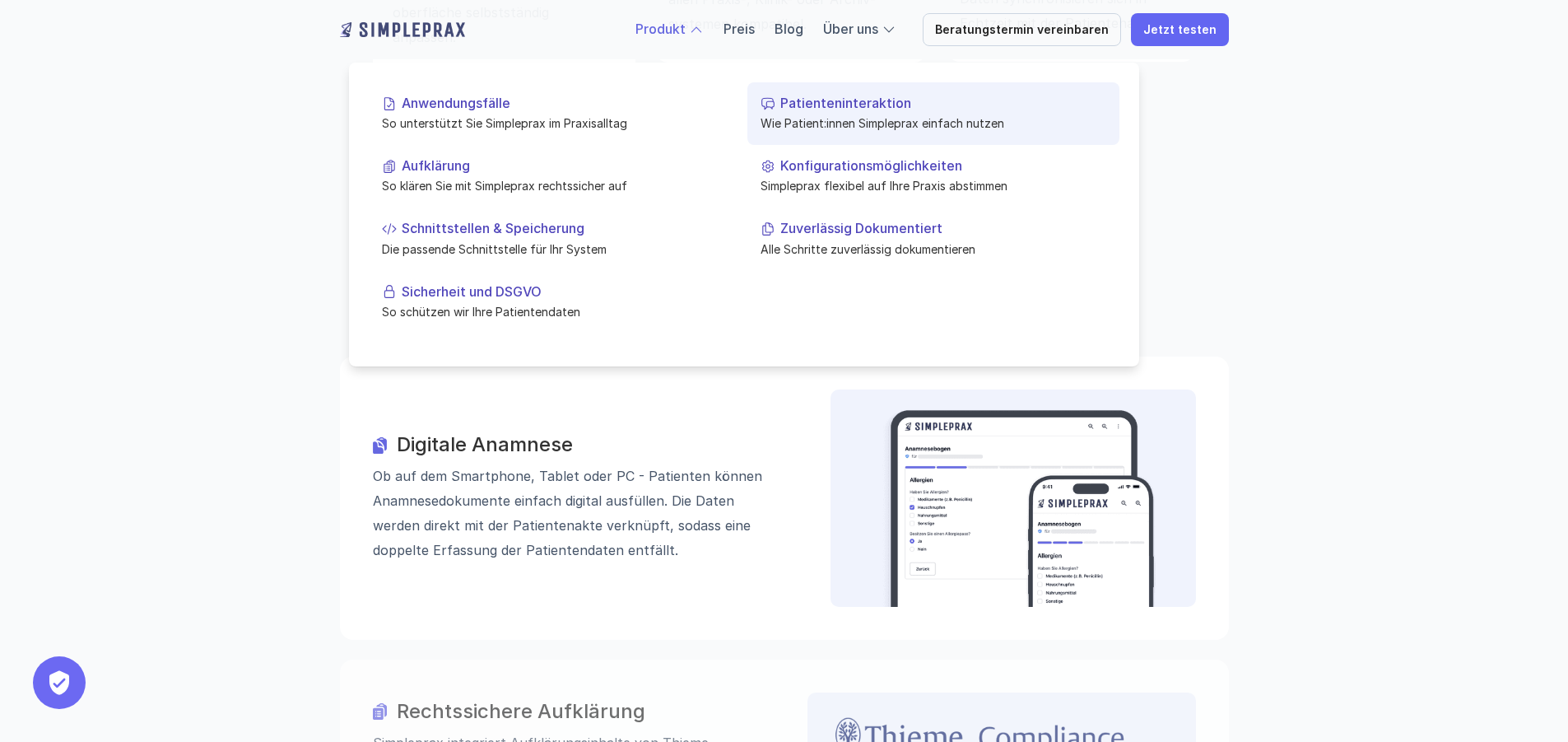
click at [932, 107] on p "Patienteninteraktion" at bounding box center [943, 104] width 326 height 16
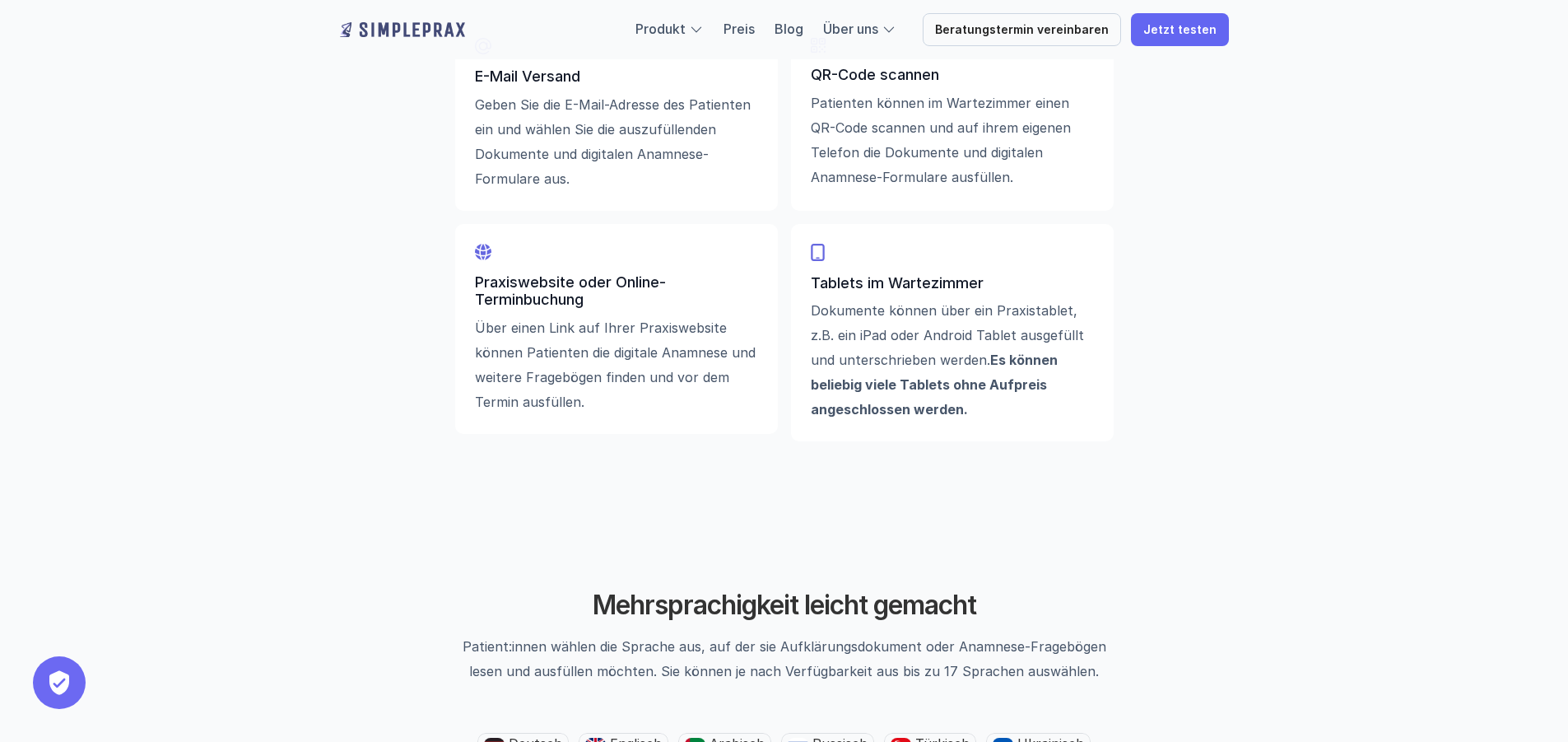
scroll to position [2388, 0]
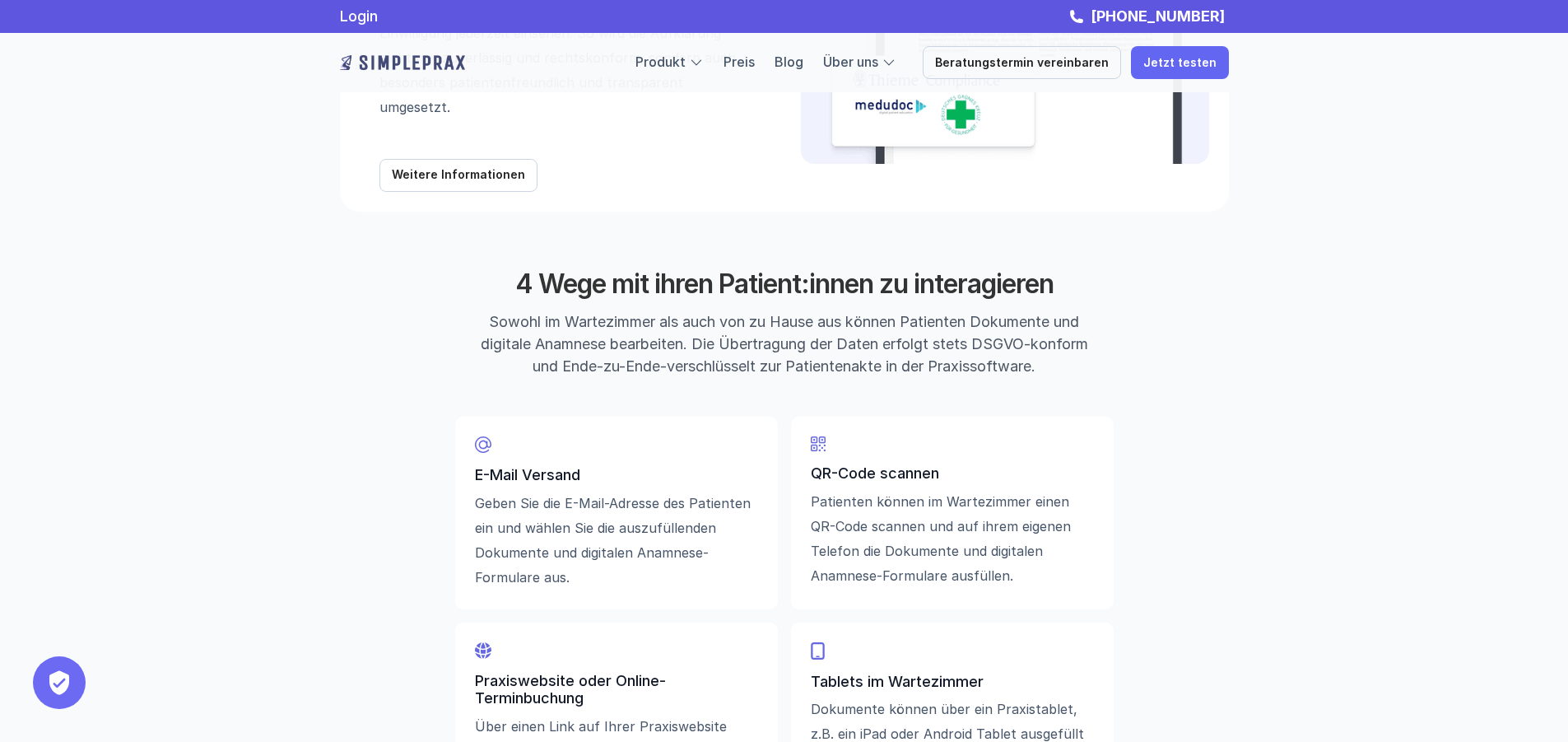
drag, startPoint x: 1192, startPoint y: 520, endPoint x: 1173, endPoint y: 362, distance: 159.1
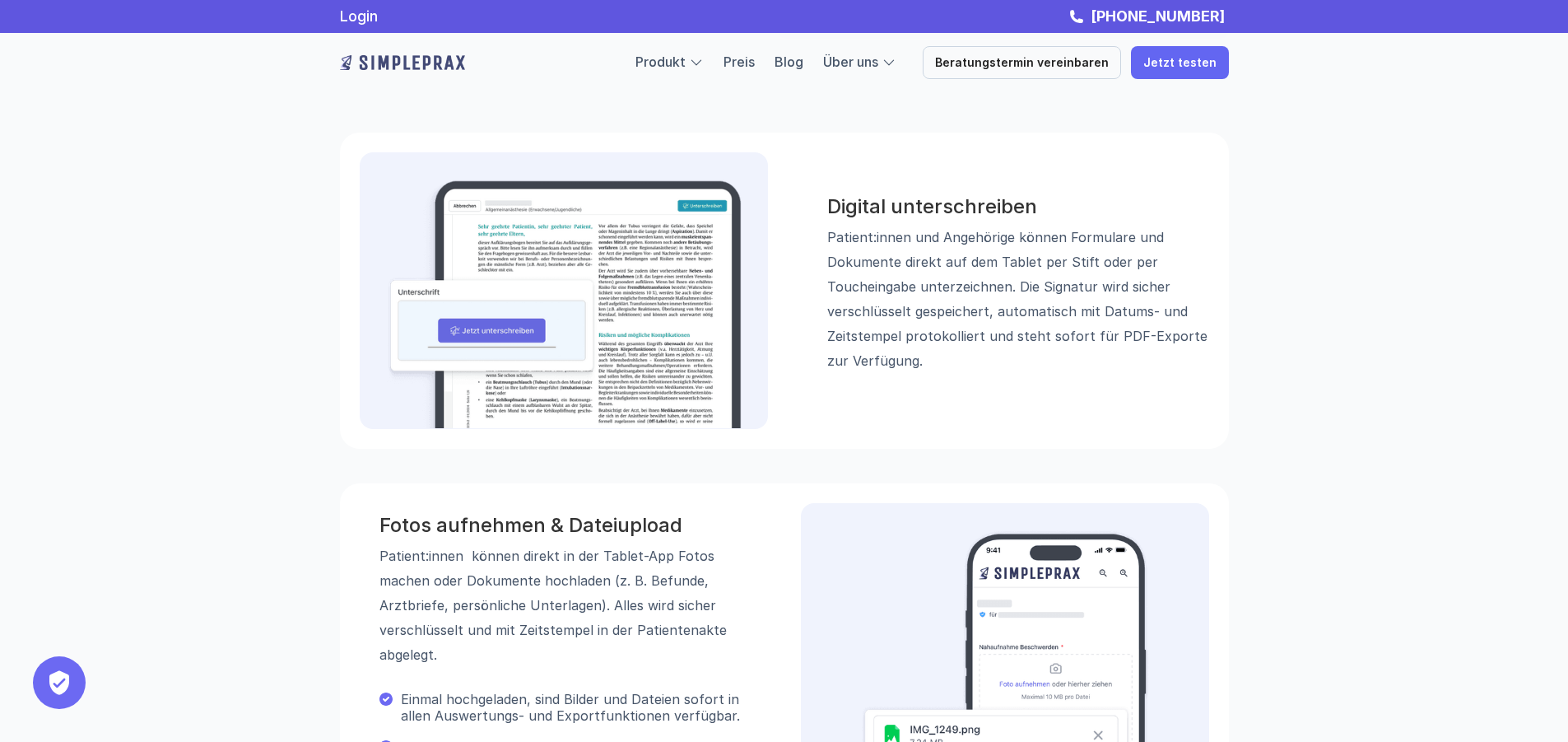
scroll to position [0, 0]
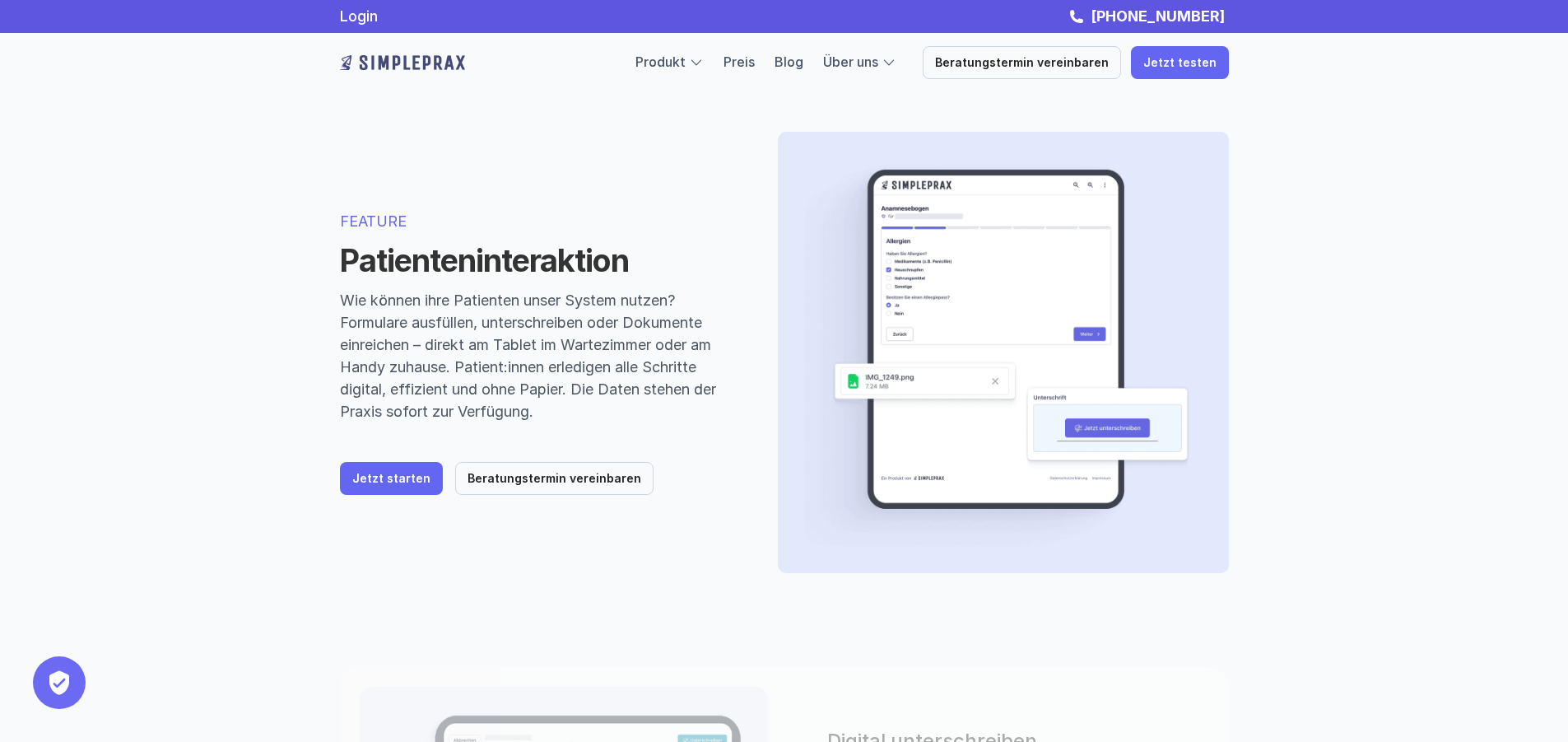
drag, startPoint x: 1212, startPoint y: 591, endPoint x: 1140, endPoint y: 279, distance: 320.2
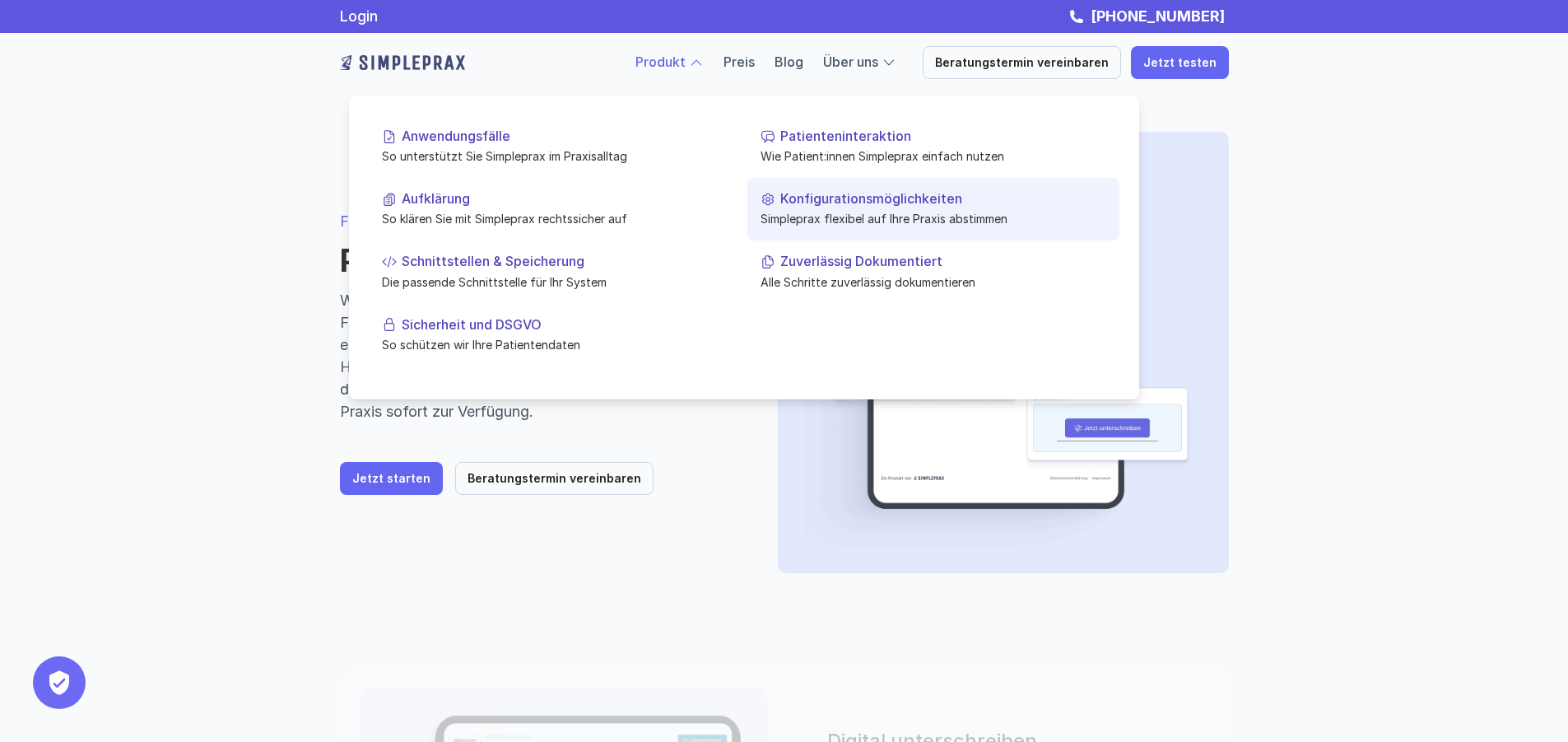
click at [801, 227] on p "Simpleprax flexibel auf Ihre Praxis abstimmen" at bounding box center [933, 218] width 346 height 17
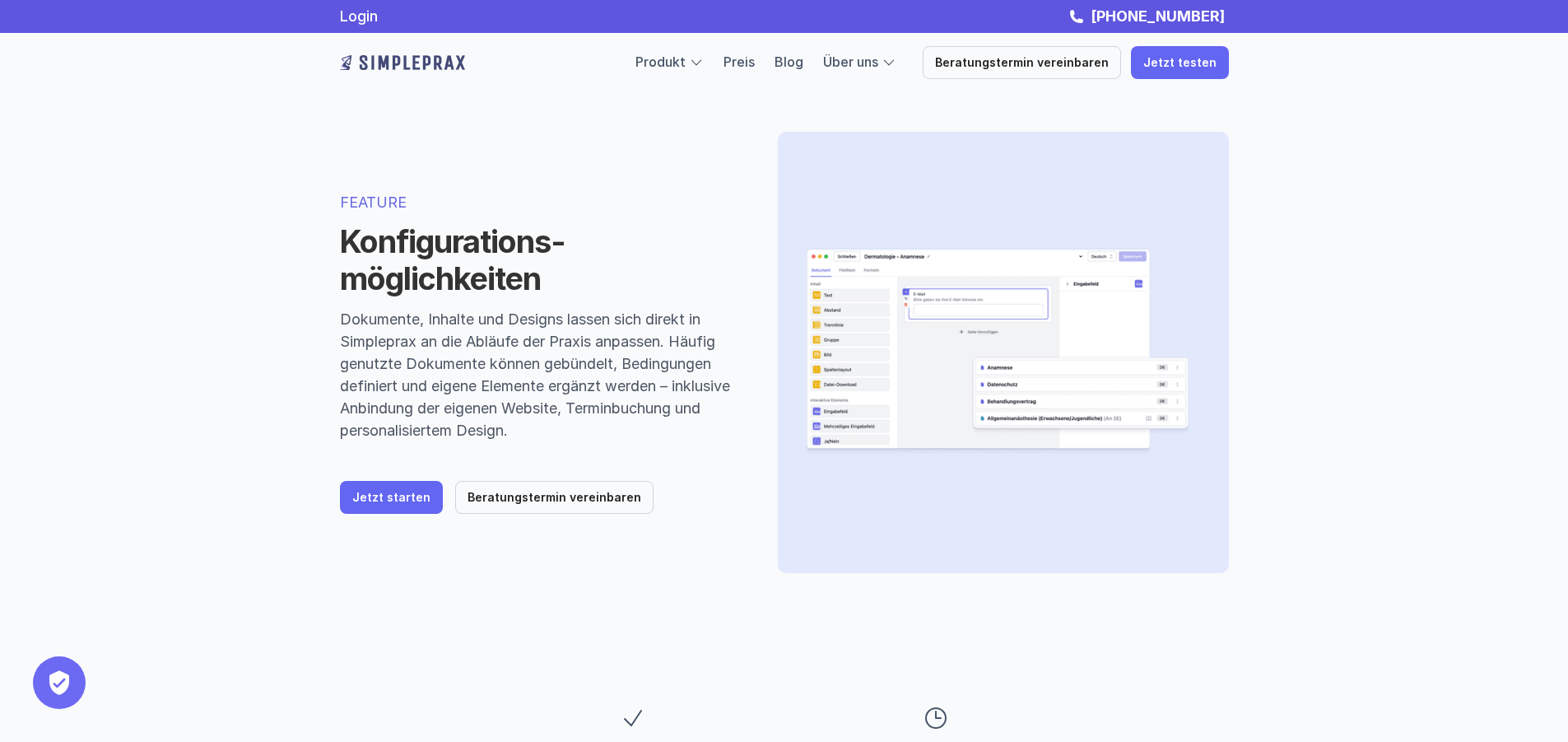
drag, startPoint x: 504, startPoint y: 453, endPoint x: 557, endPoint y: 172, distance: 286.0
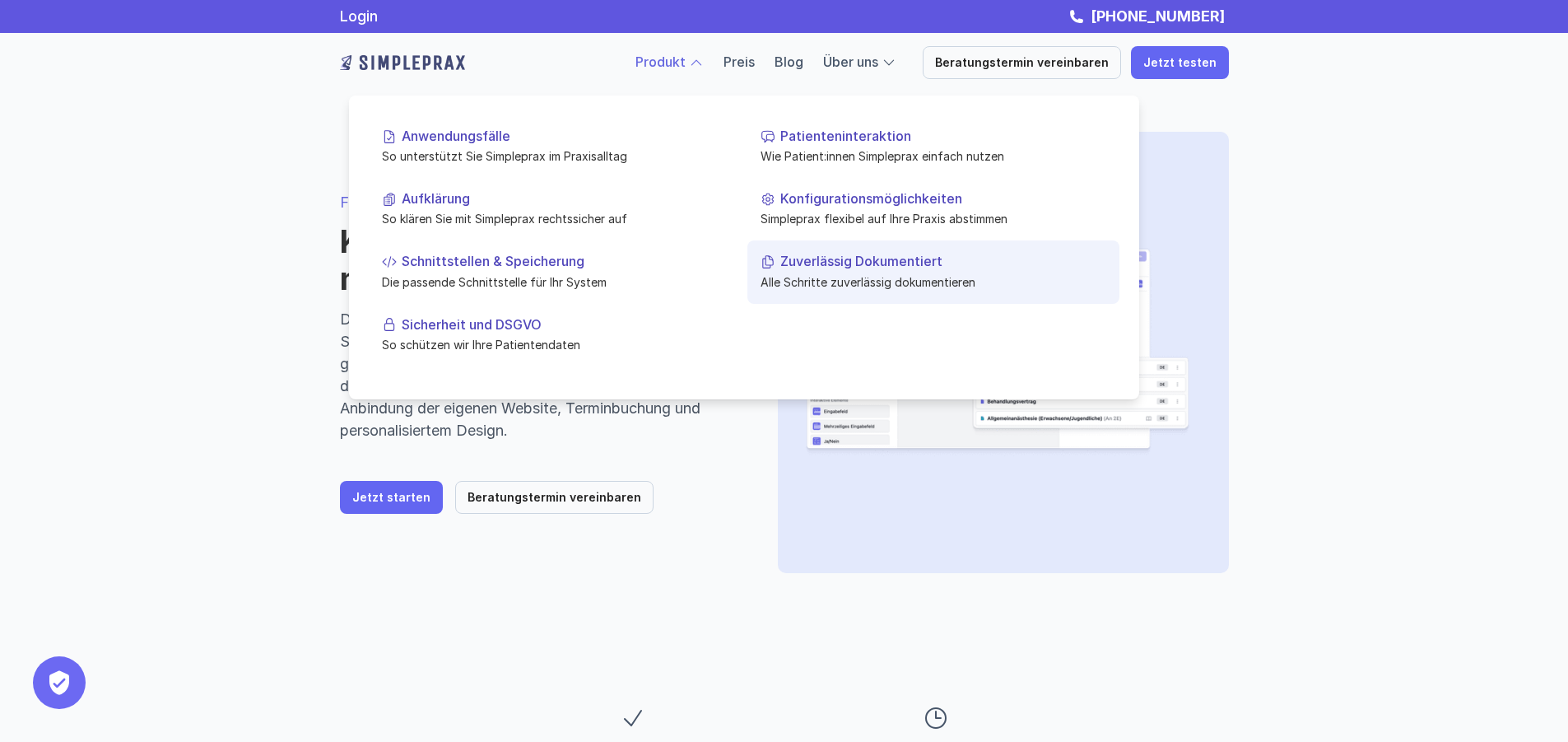
click at [850, 266] on p "Zuverlässig Dokumentiert" at bounding box center [943, 262] width 326 height 16
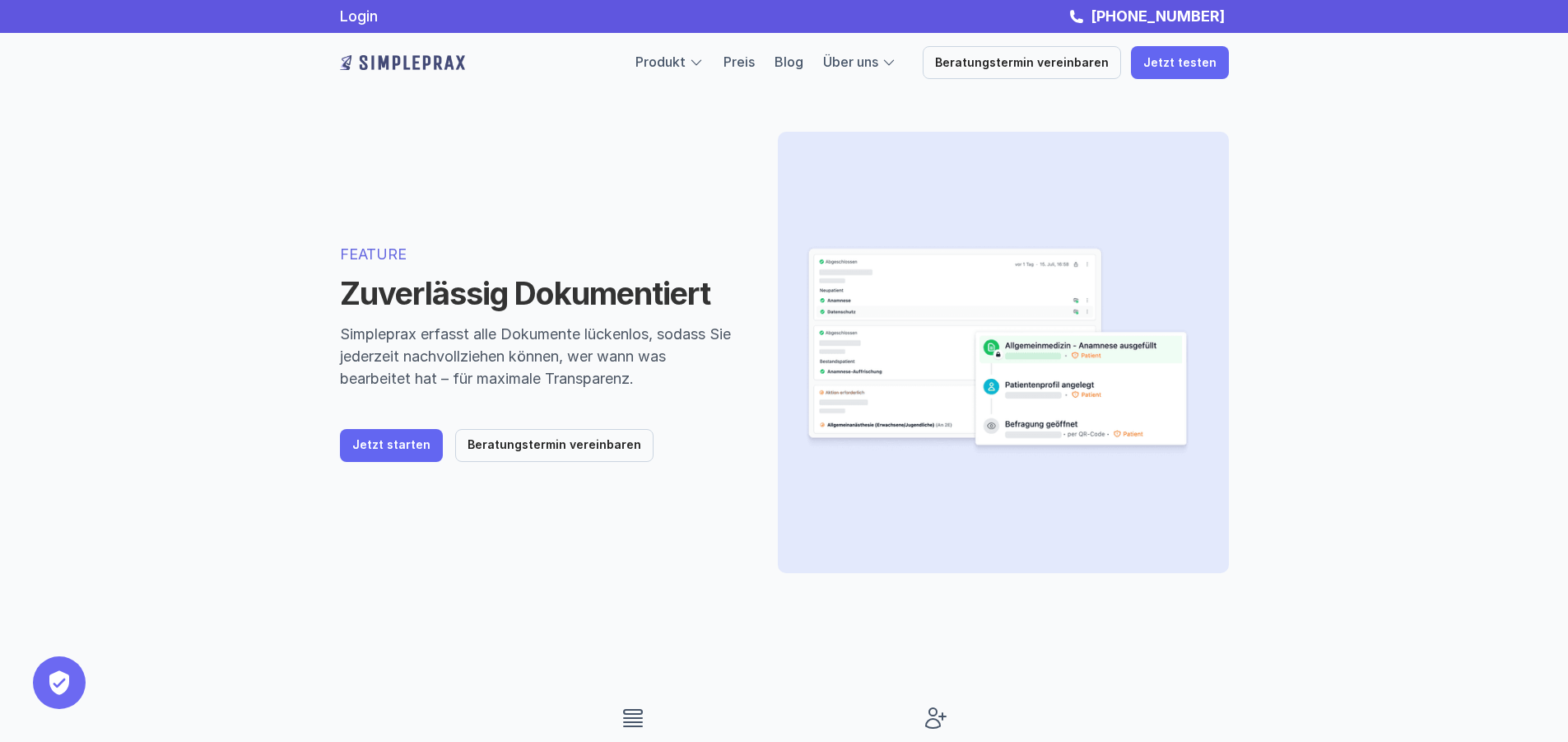
drag, startPoint x: 1361, startPoint y: 574, endPoint x: 1104, endPoint y: 236, distance: 424.6
click at [803, 69] on link "Blog" at bounding box center [788, 62] width 29 height 16
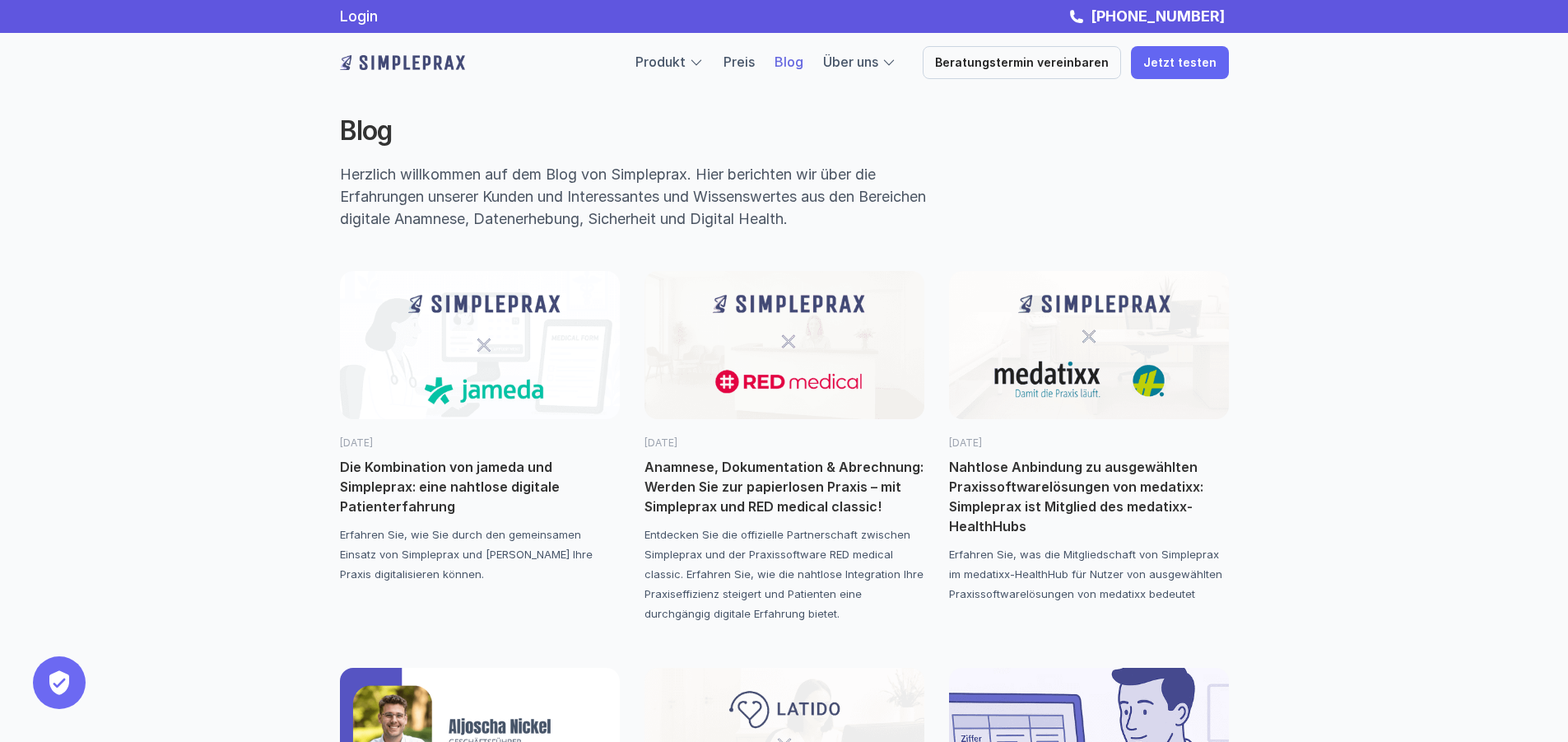
drag, startPoint x: 1200, startPoint y: 692, endPoint x: 1045, endPoint y: 310, distance: 412.2
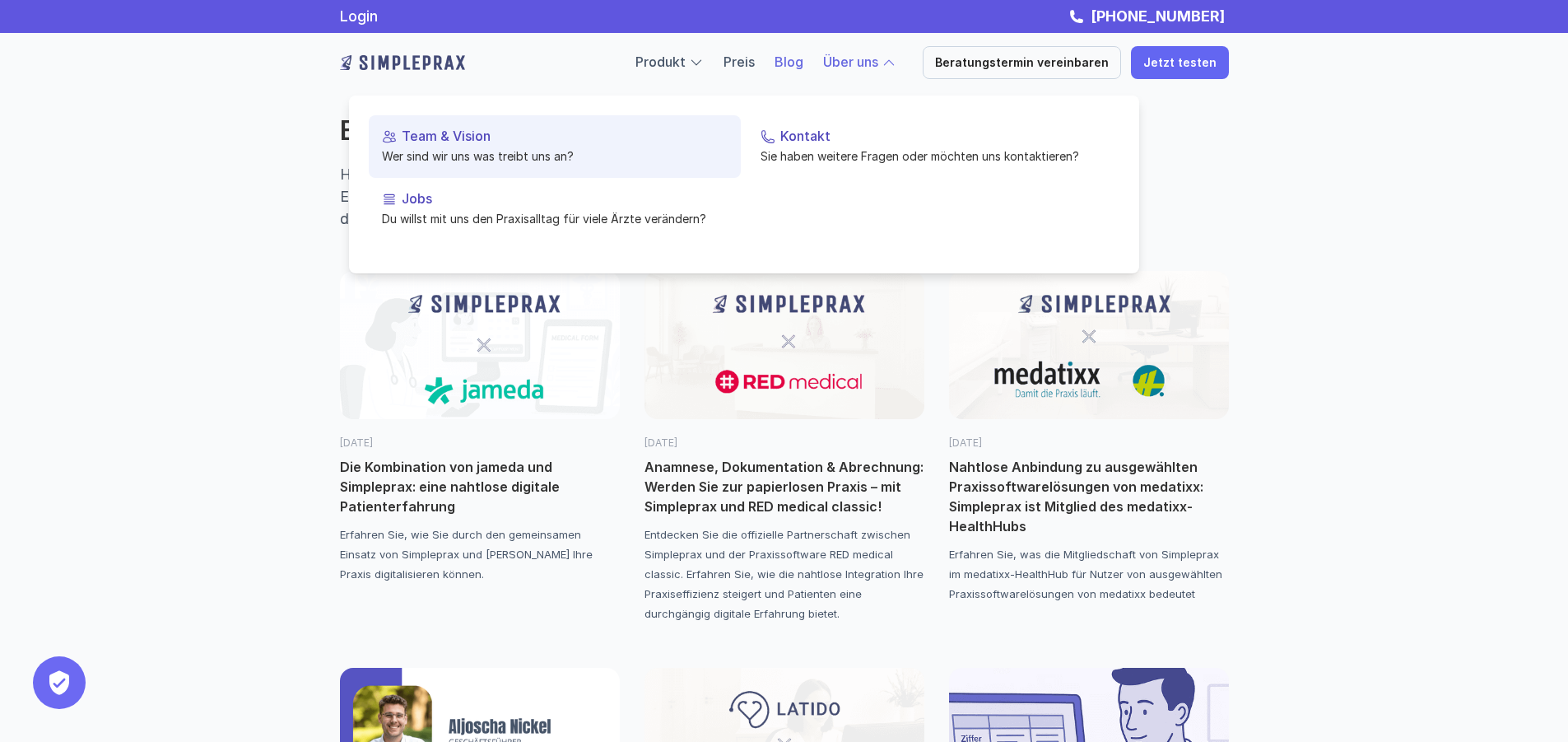
click at [586, 142] on p "Team & Vision" at bounding box center [565, 136] width 326 height 16
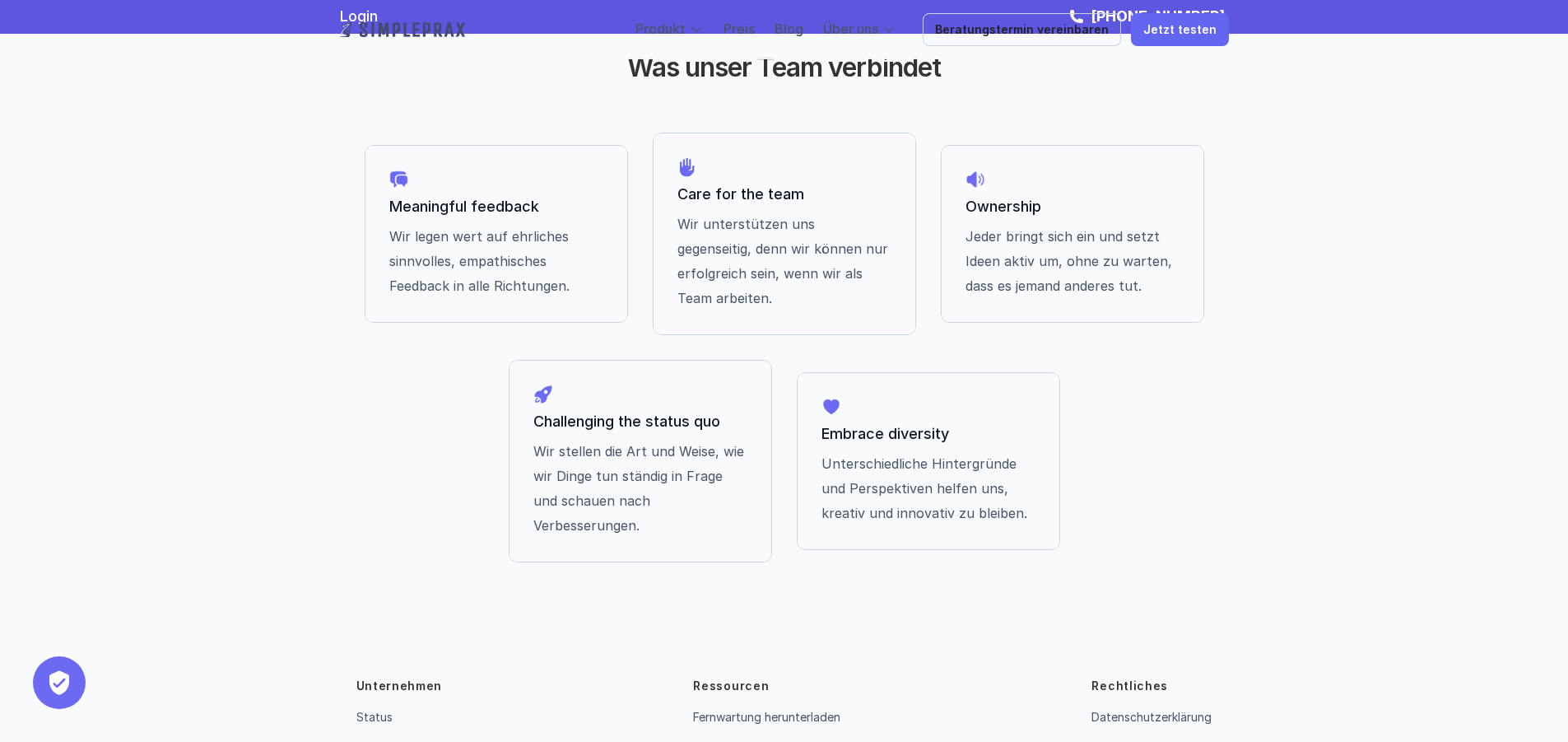
scroll to position [678, 0]
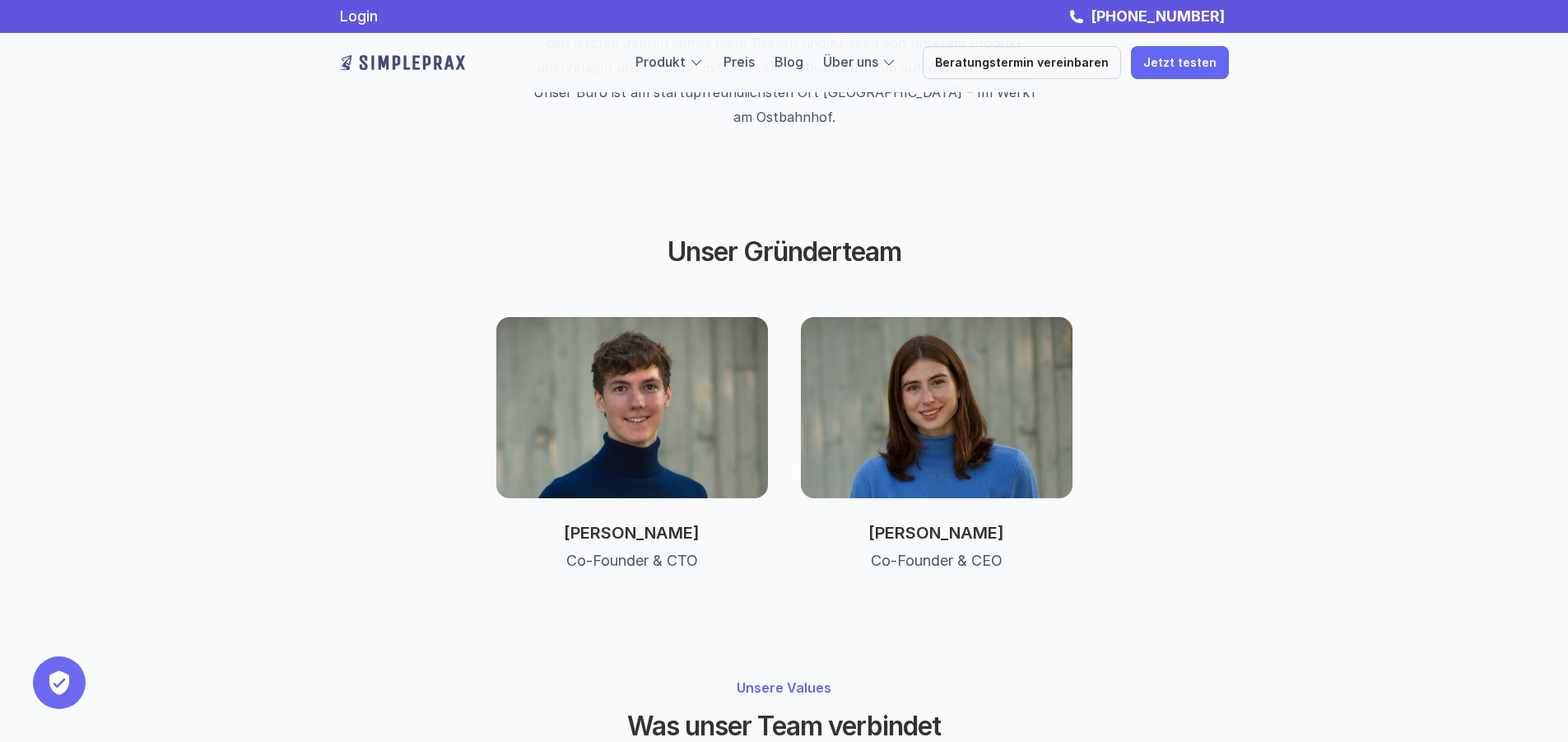
click at [925, 376] on img at bounding box center [936, 407] width 272 height 181
click at [803, 62] on link "Blog" at bounding box center [788, 62] width 29 height 16
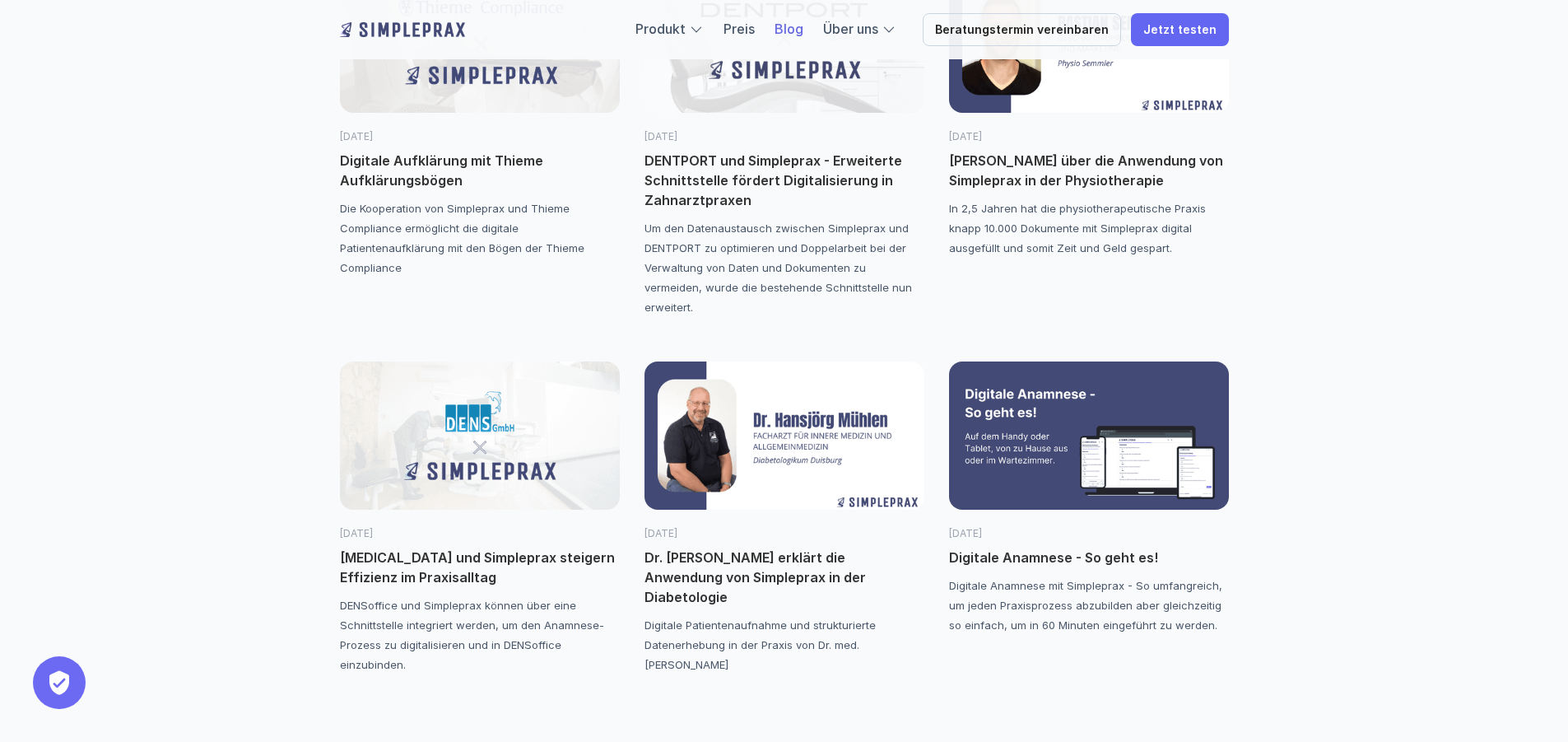
scroll to position [2388, 0]
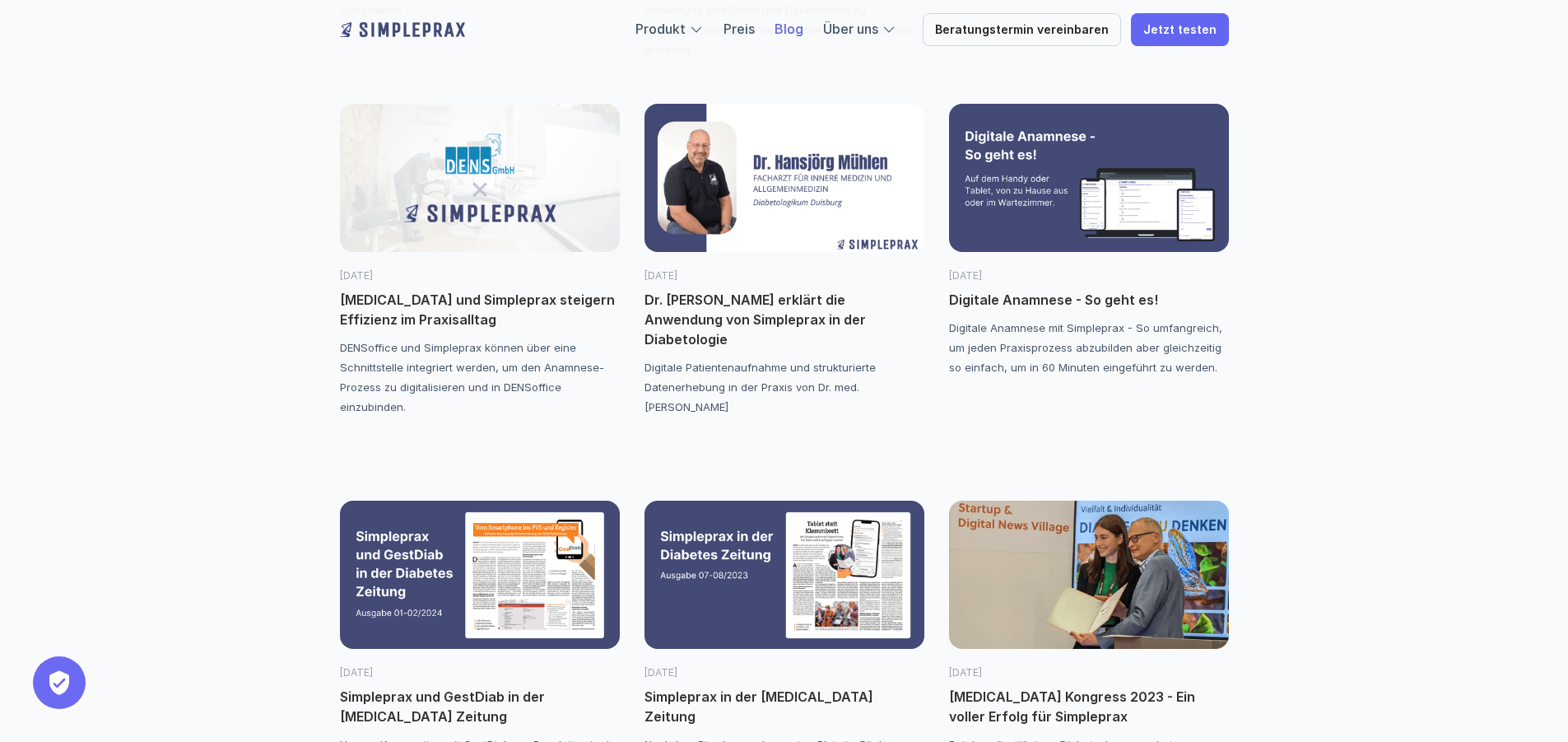
drag, startPoint x: 1390, startPoint y: 507, endPoint x: 1328, endPoint y: 336, distance: 181.9
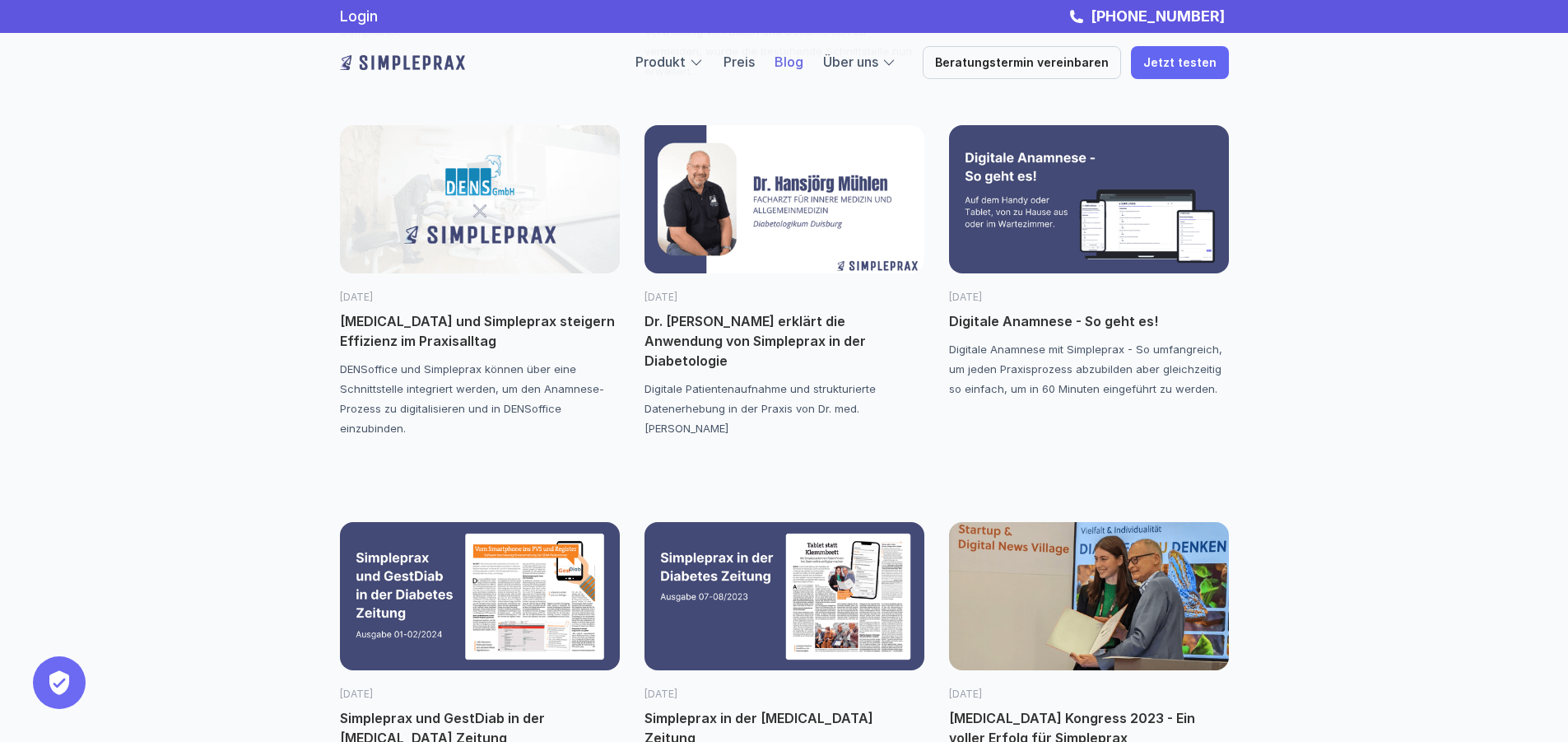
scroll to position [0, 0]
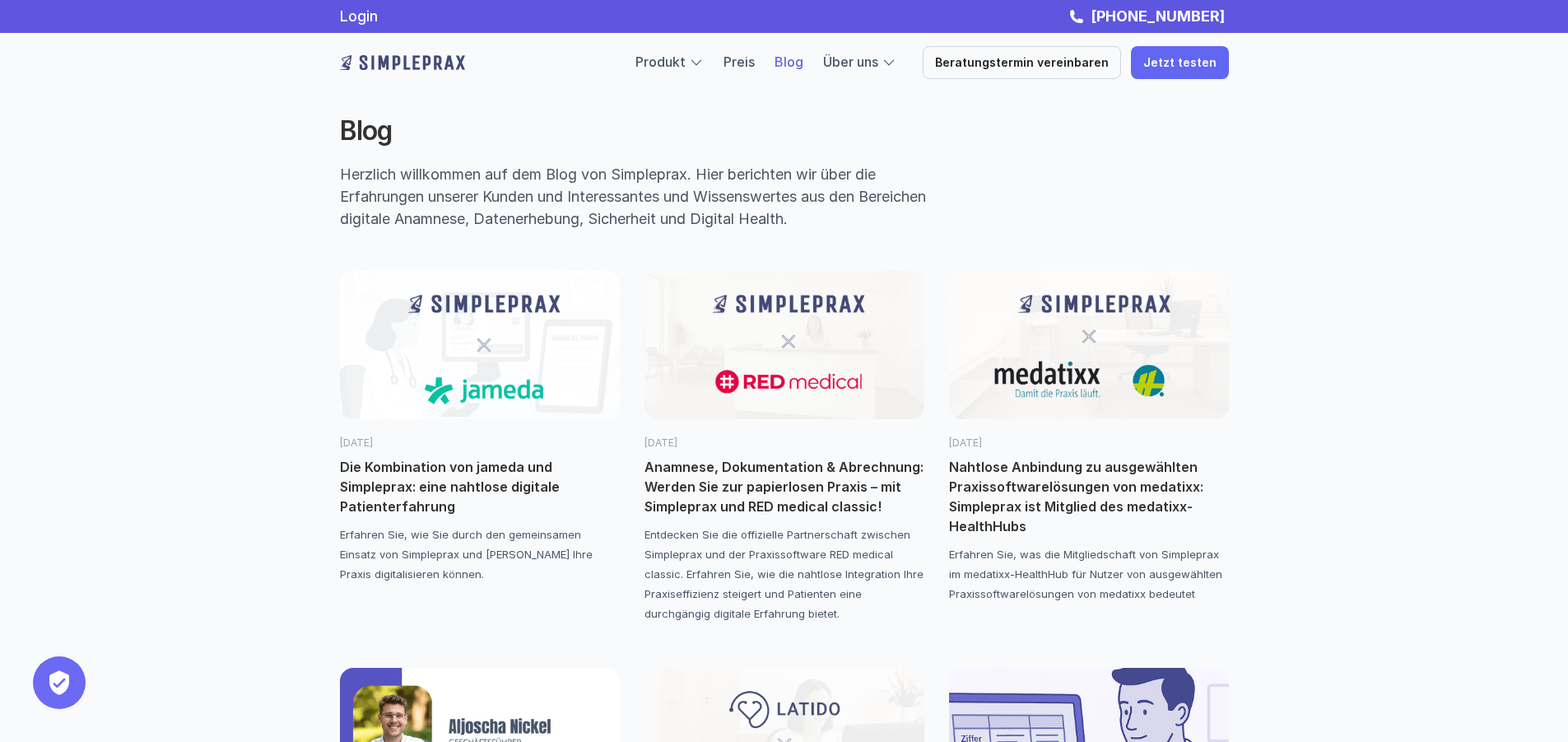
drag, startPoint x: 1383, startPoint y: 673, endPoint x: 1174, endPoint y: 287, distance: 438.9
